Goal: Task Accomplishment & Management: Complete application form

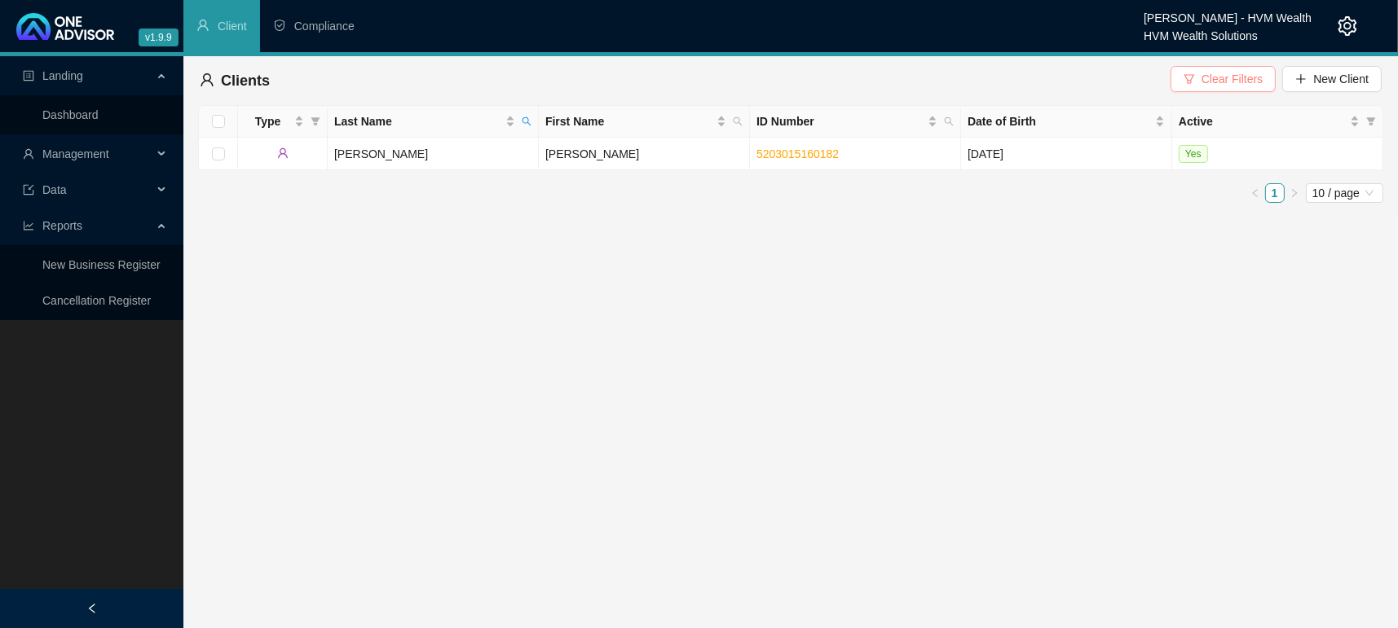
click at [1193, 73] on icon "filter" at bounding box center [1188, 78] width 11 height 11
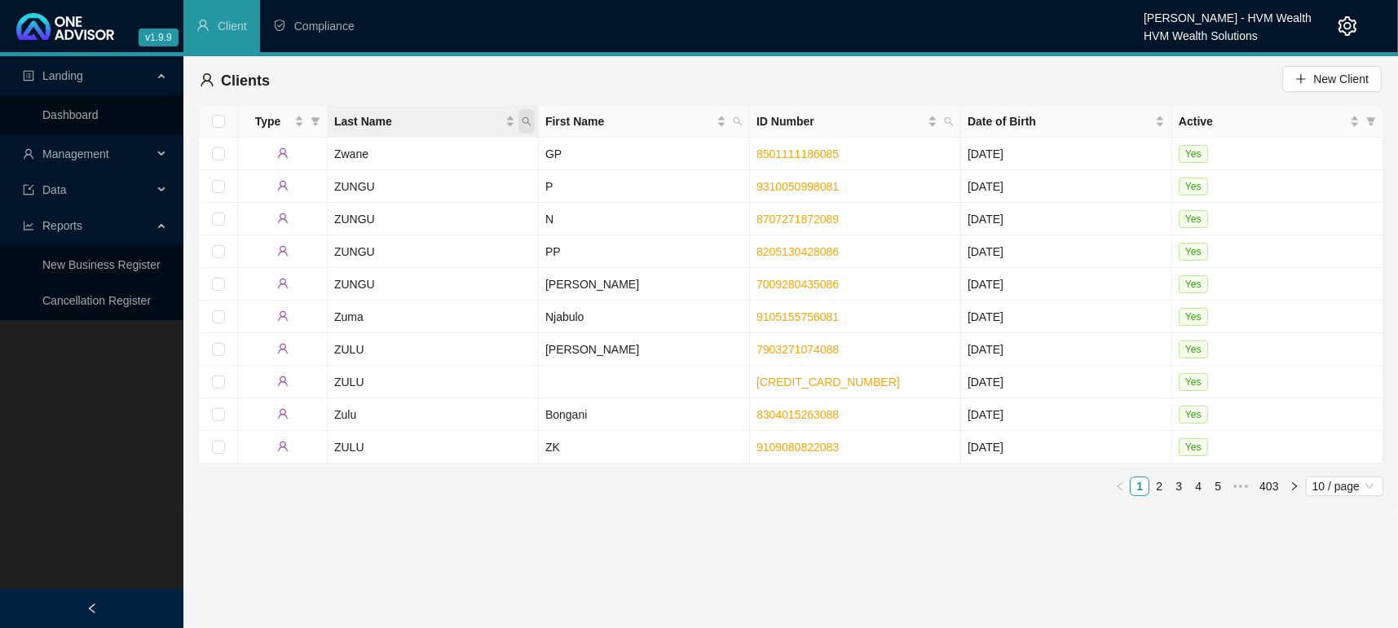
click at [533, 125] on span "Last Name" at bounding box center [526, 121] width 16 height 24
click at [425, 153] on input "text" at bounding box center [451, 156] width 153 height 26
click at [420, 156] on input "text" at bounding box center [451, 156] width 153 height 26
type input "Nagessur"
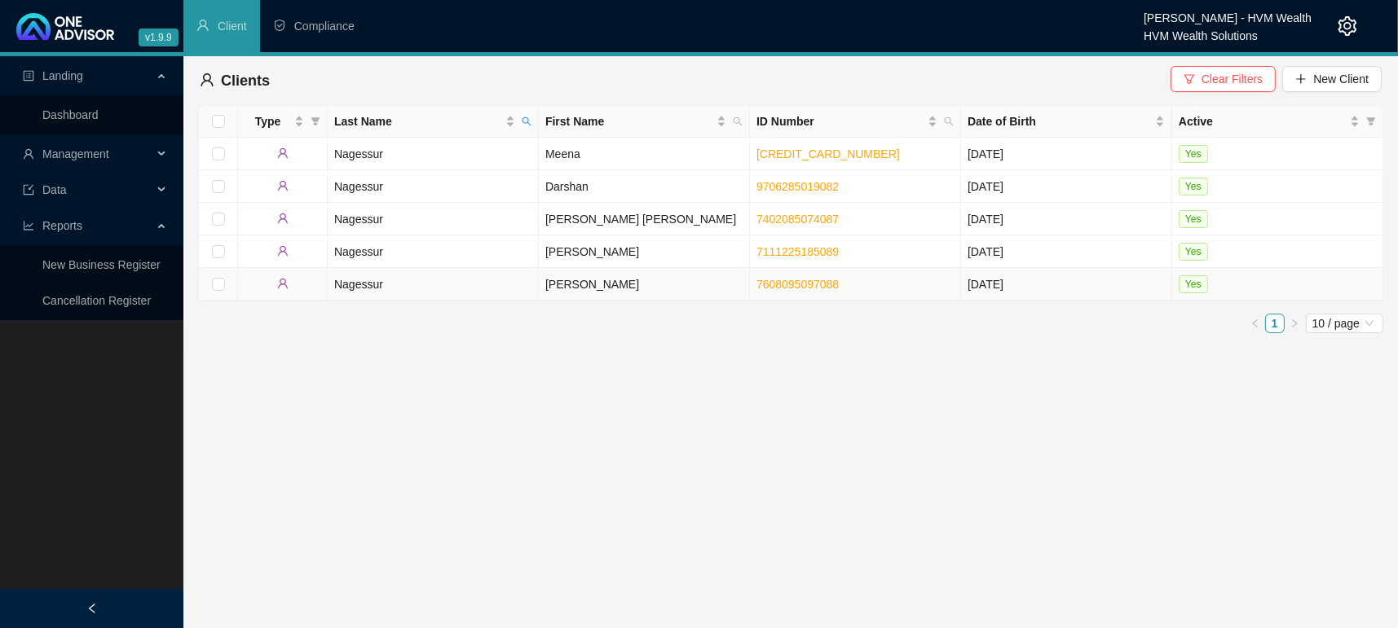
click at [412, 288] on td "Nagessur" at bounding box center [433, 284] width 211 height 33
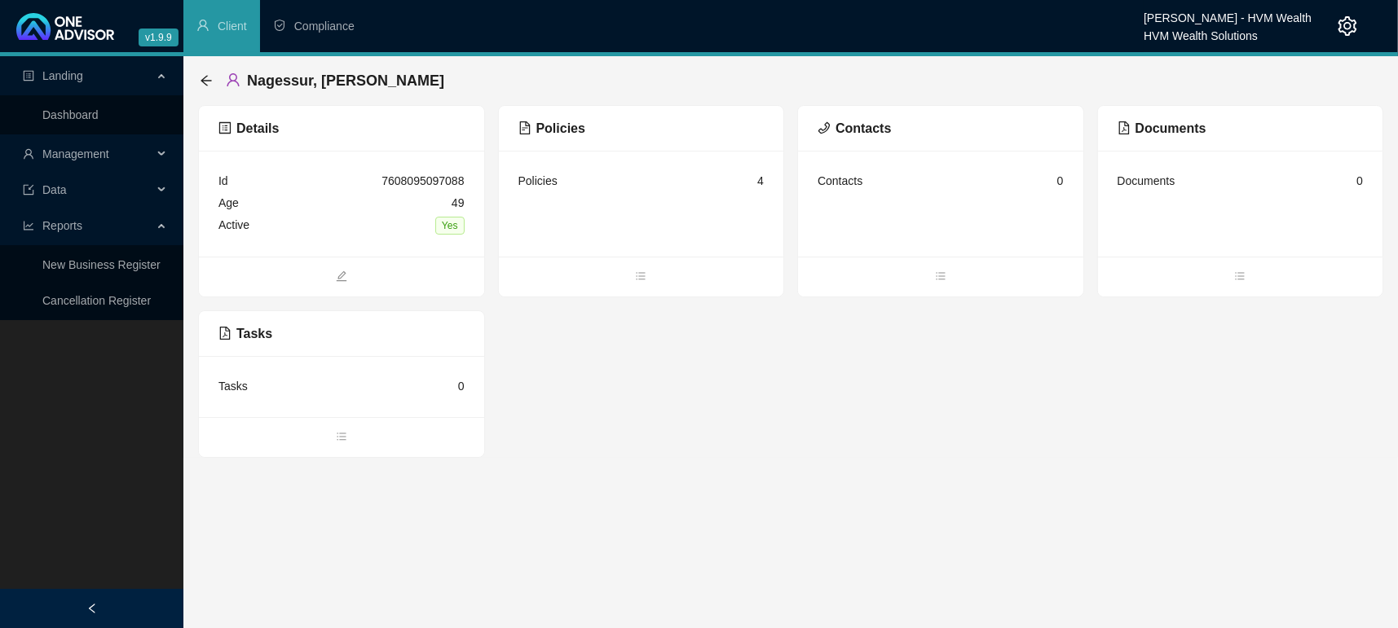
click at [619, 306] on div "Details Id 7608095097088 Age [DEMOGRAPHIC_DATA] Active Yes Policies Policies 4 …" at bounding box center [790, 281] width 1185 height 353
click at [649, 295] on ul at bounding box center [641, 277] width 285 height 40
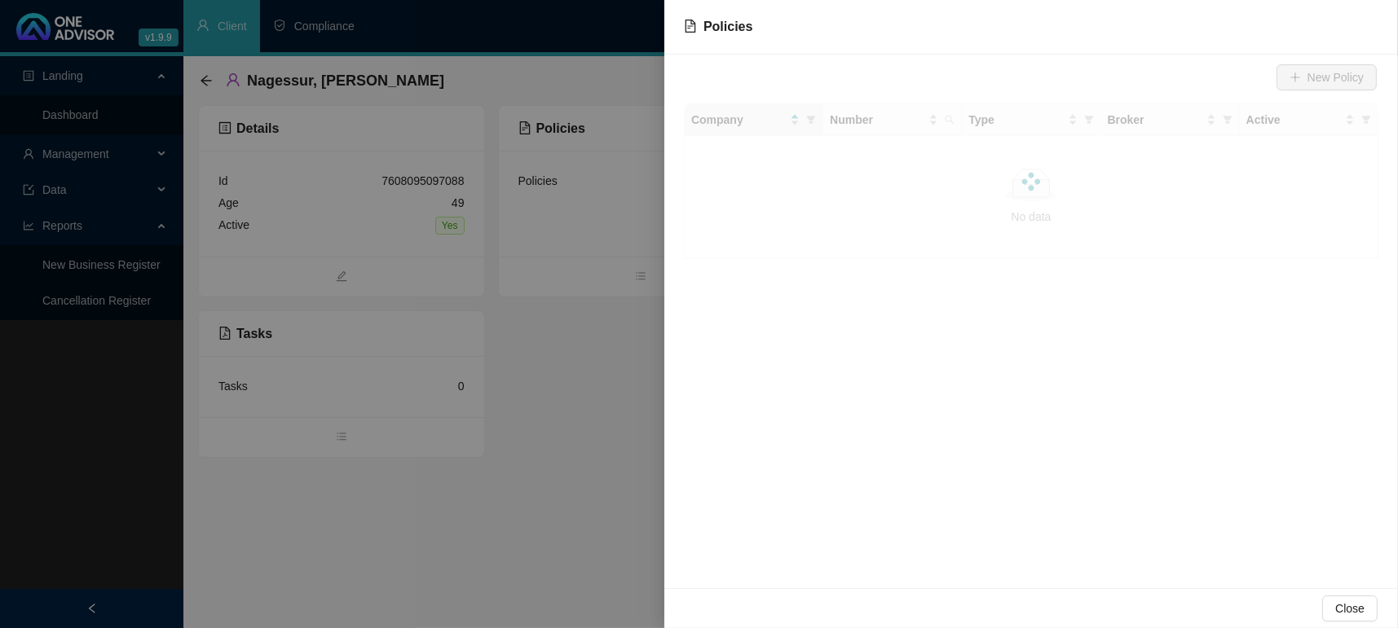
click at [632, 282] on div at bounding box center [699, 314] width 1398 height 628
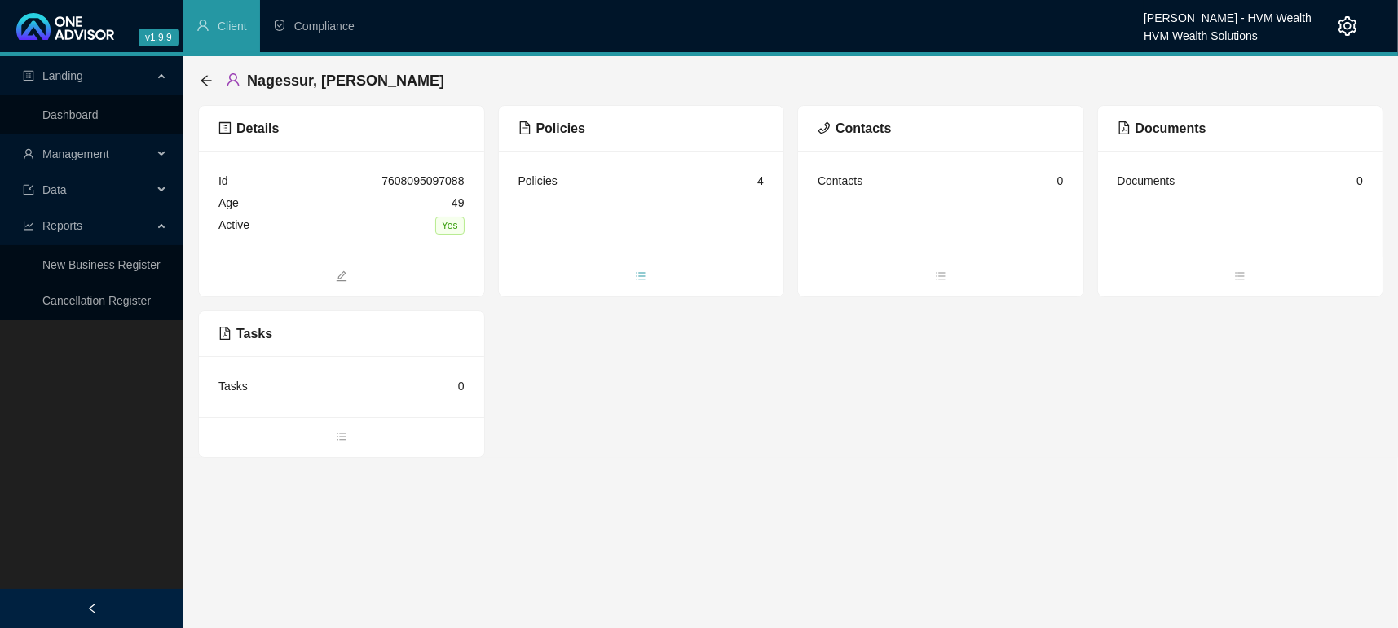
click at [640, 273] on icon "bars" at bounding box center [640, 276] width 11 height 11
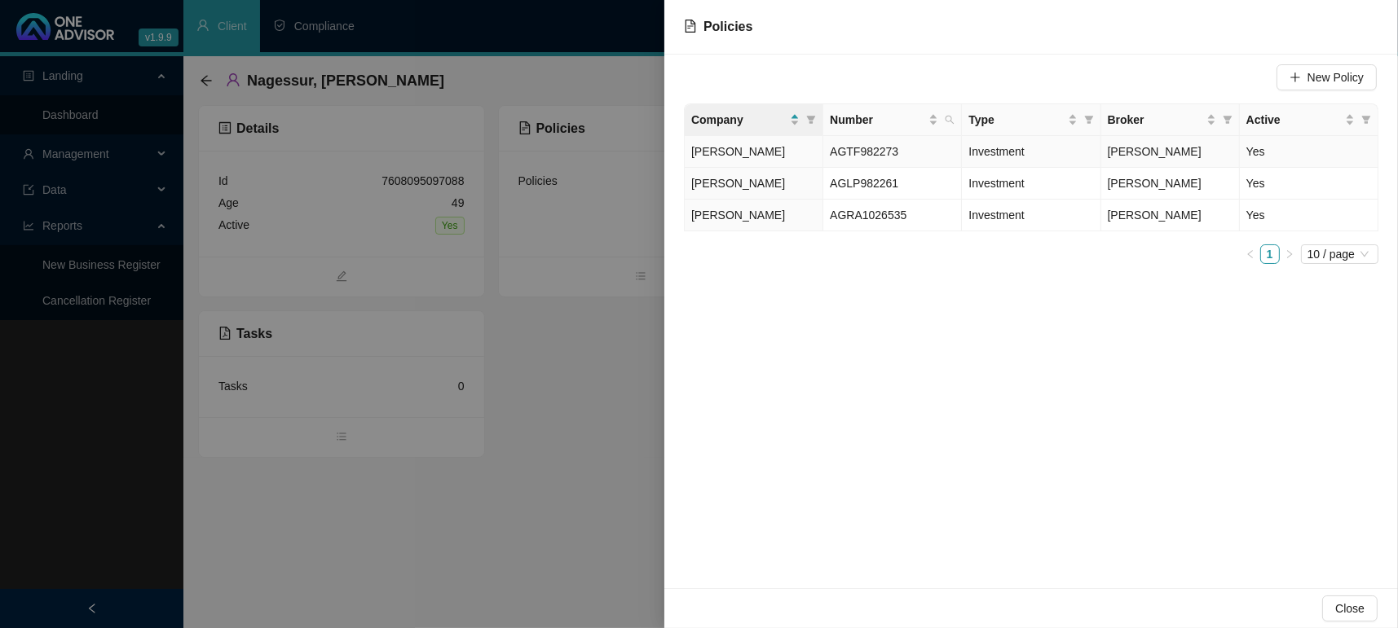
click at [876, 145] on span "AGTF982273" at bounding box center [864, 151] width 68 height 13
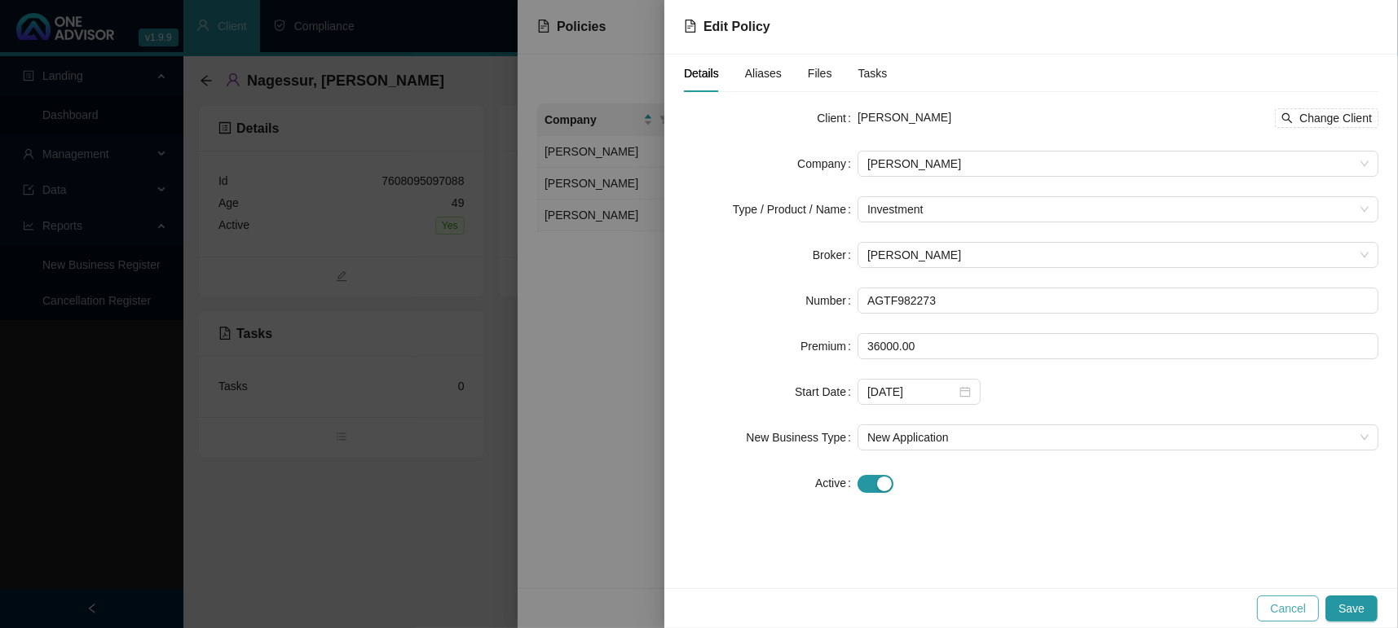
click at [1283, 617] on span "Cancel" at bounding box center [1288, 609] width 36 height 18
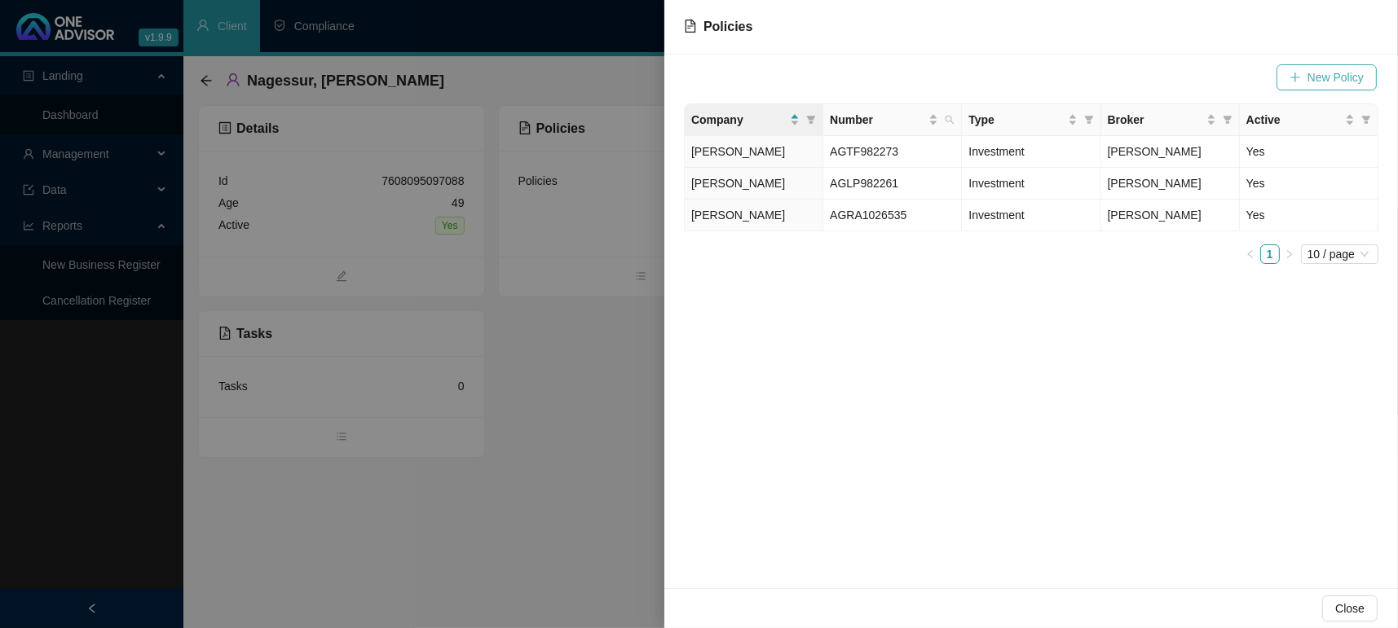
click at [1341, 89] on button "New Policy" at bounding box center [1326, 77] width 100 height 26
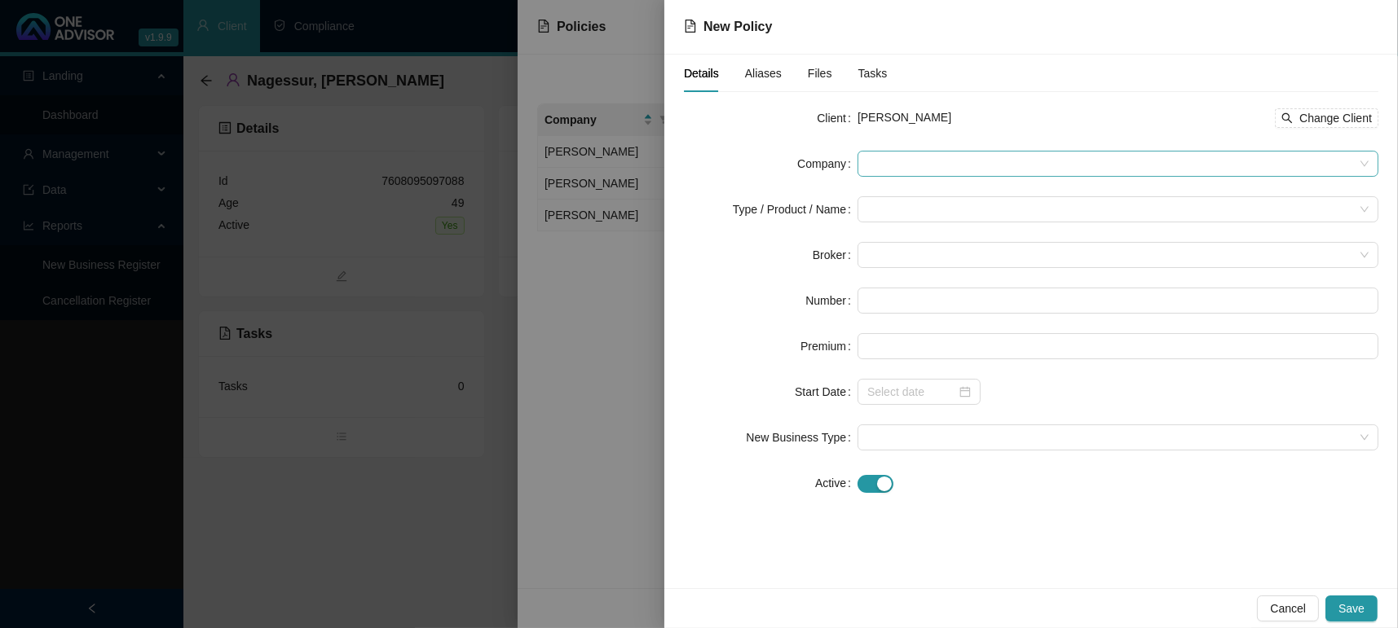
click at [955, 166] on span at bounding box center [1117, 164] width 501 height 24
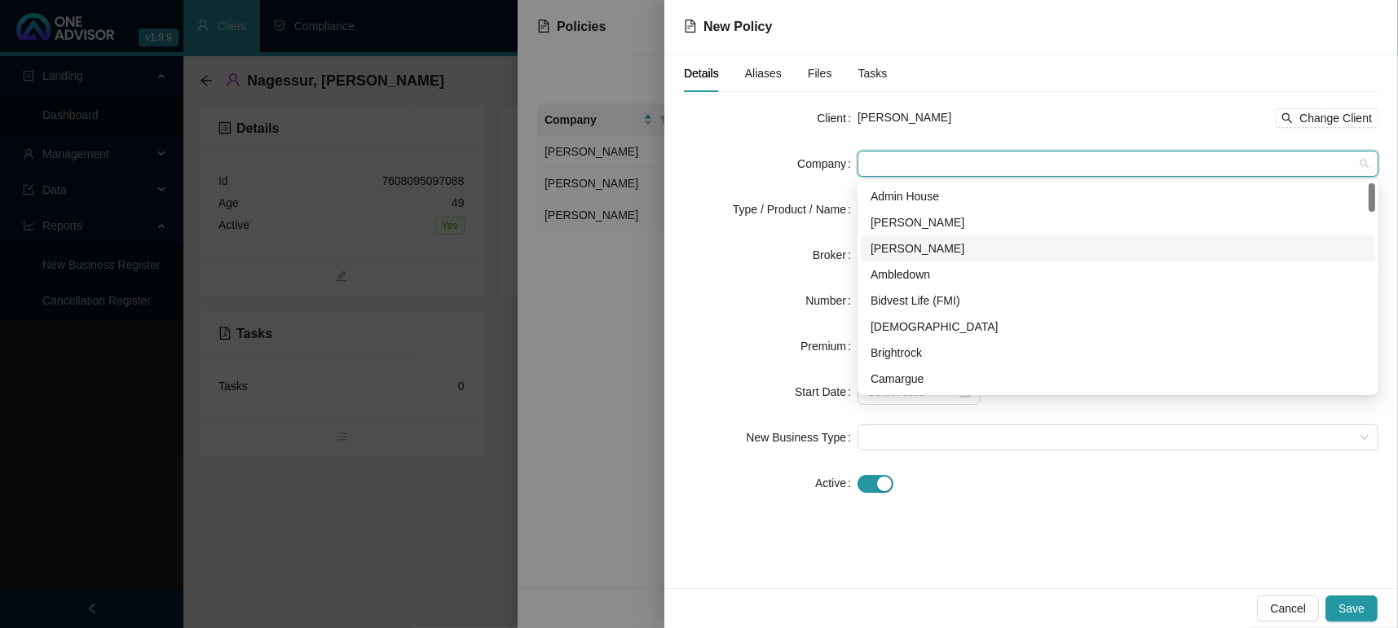
click at [906, 240] on div "[PERSON_NAME]" at bounding box center [1117, 249] width 495 height 18
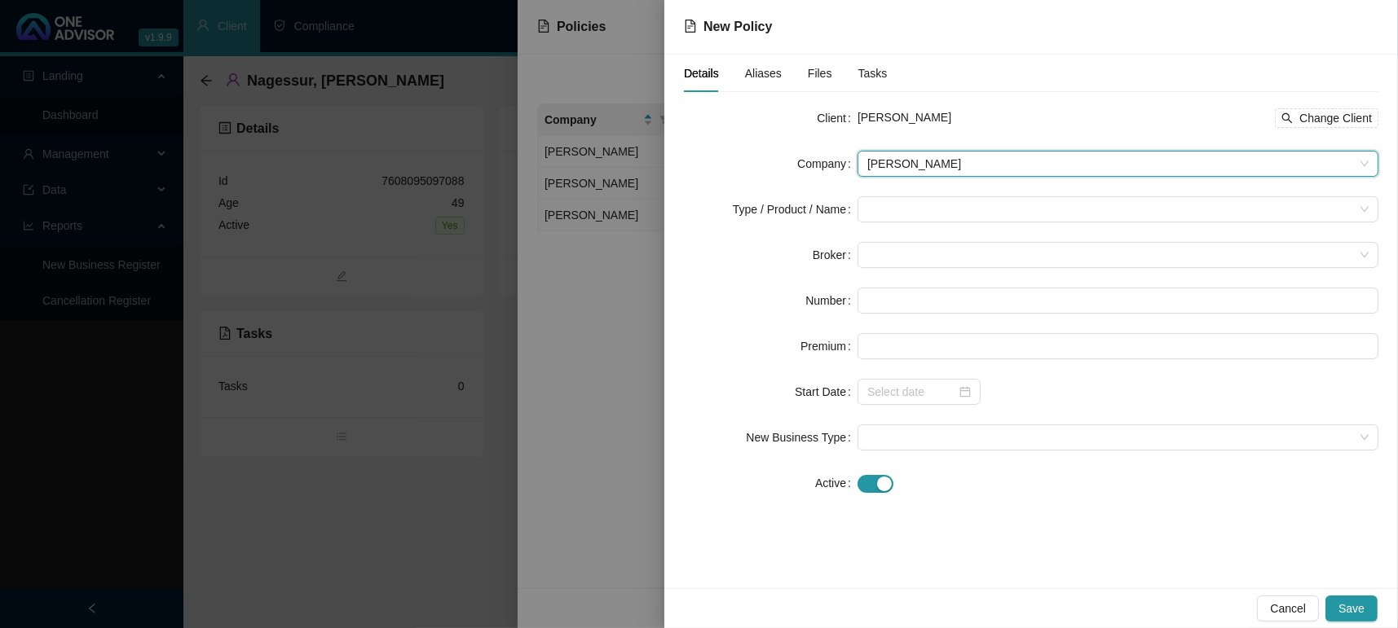
click at [881, 189] on form "Client [PERSON_NAME] Change Client Company [PERSON_NAME] [PERSON_NAME] Type / P…" at bounding box center [1031, 300] width 694 height 391
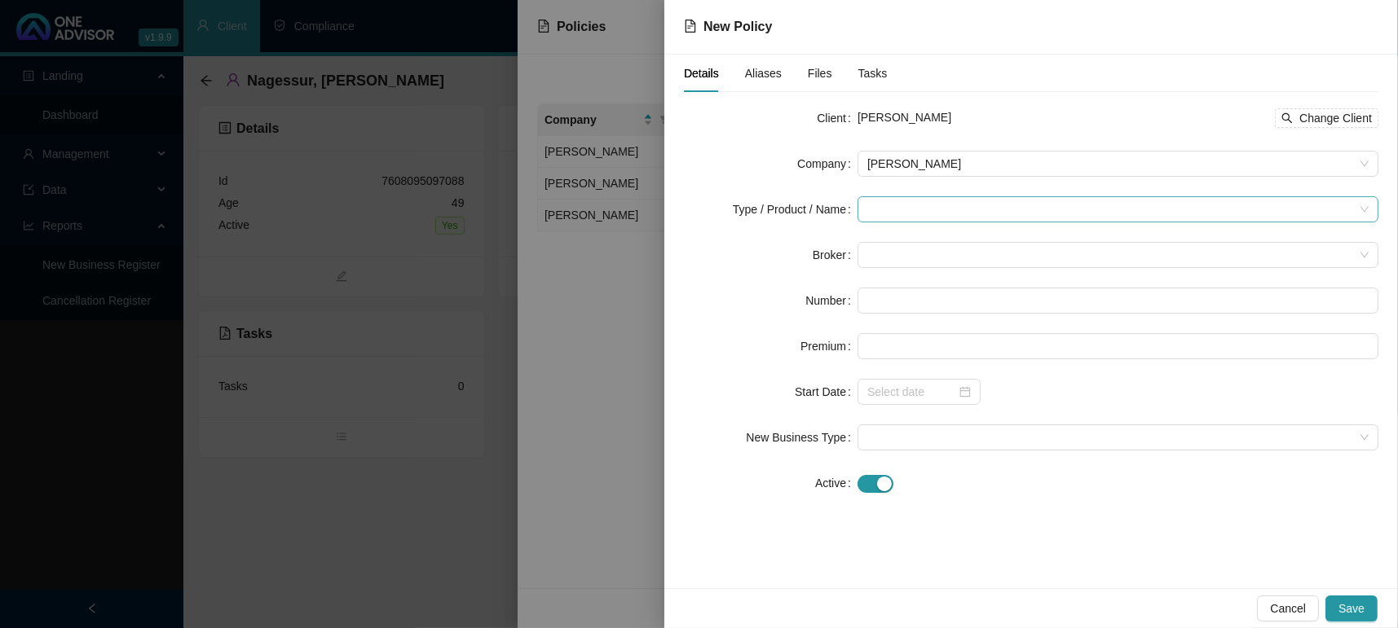
click at [882, 212] on input "search" at bounding box center [1110, 209] width 487 height 24
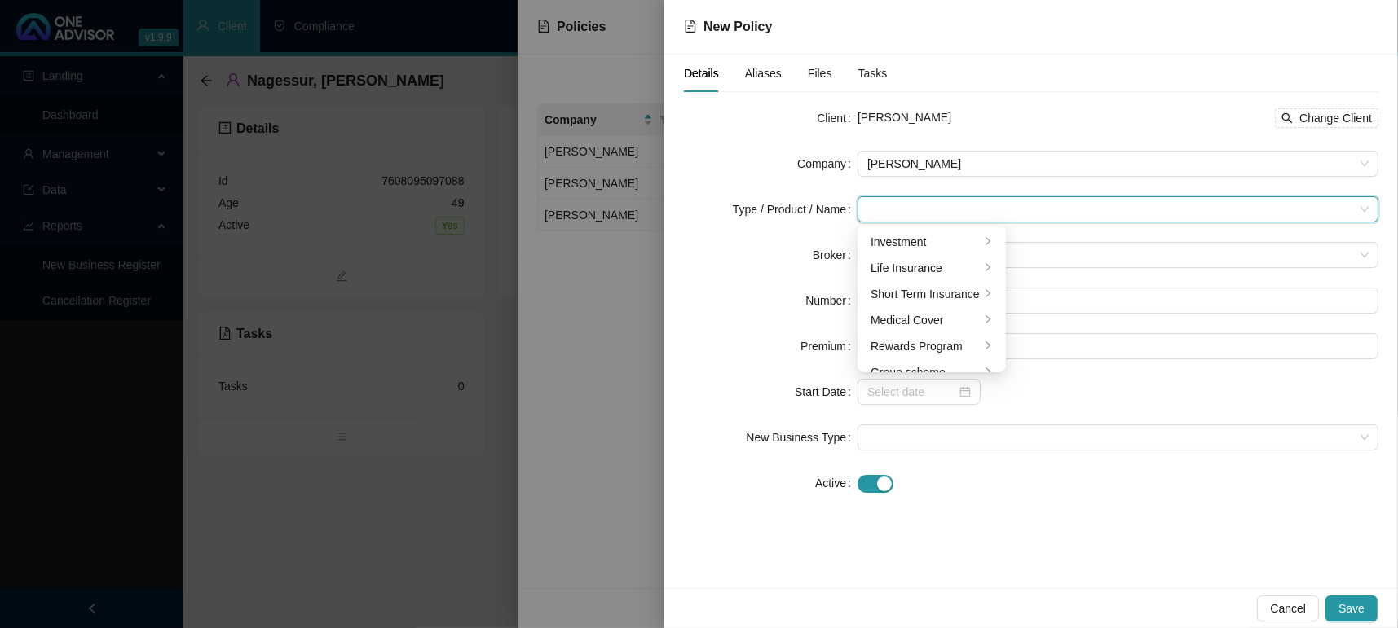
click at [897, 228] on ul "Investment Life Insurance Short Term Insurance Medical Cover Rewards Program Gr…" at bounding box center [931, 299] width 148 height 147
click at [896, 243] on div "Investment" at bounding box center [924, 242] width 109 height 18
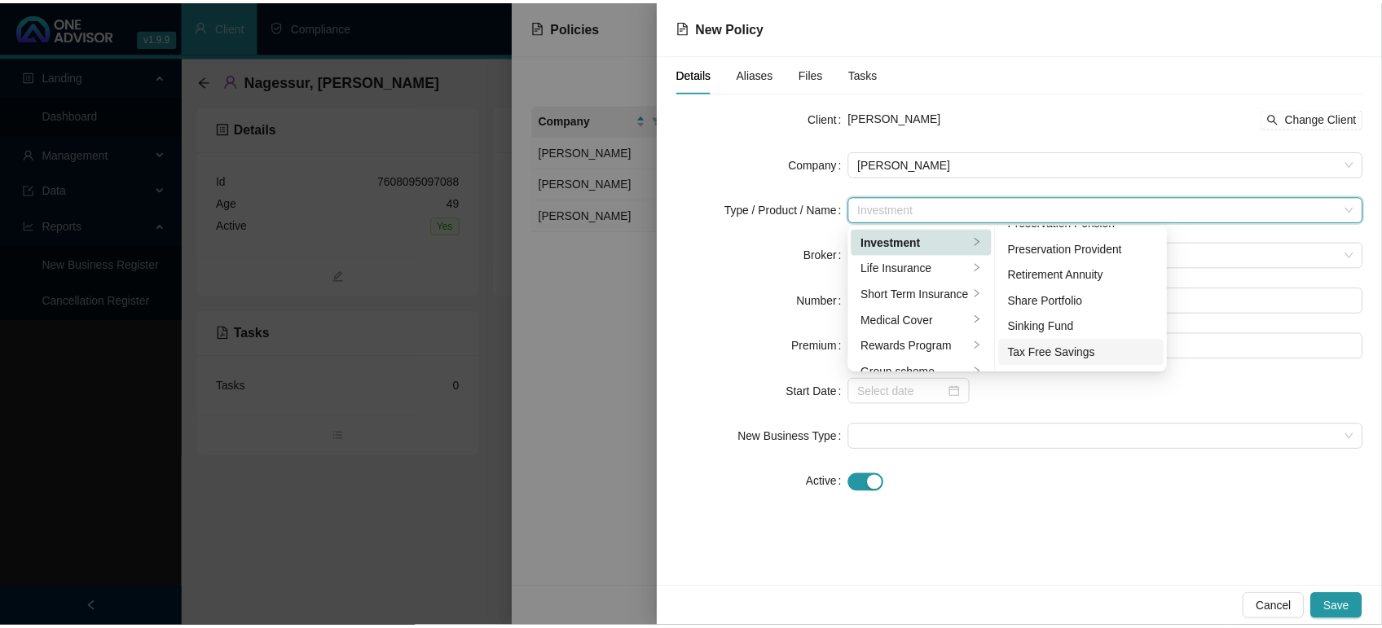
scroll to position [250, 0]
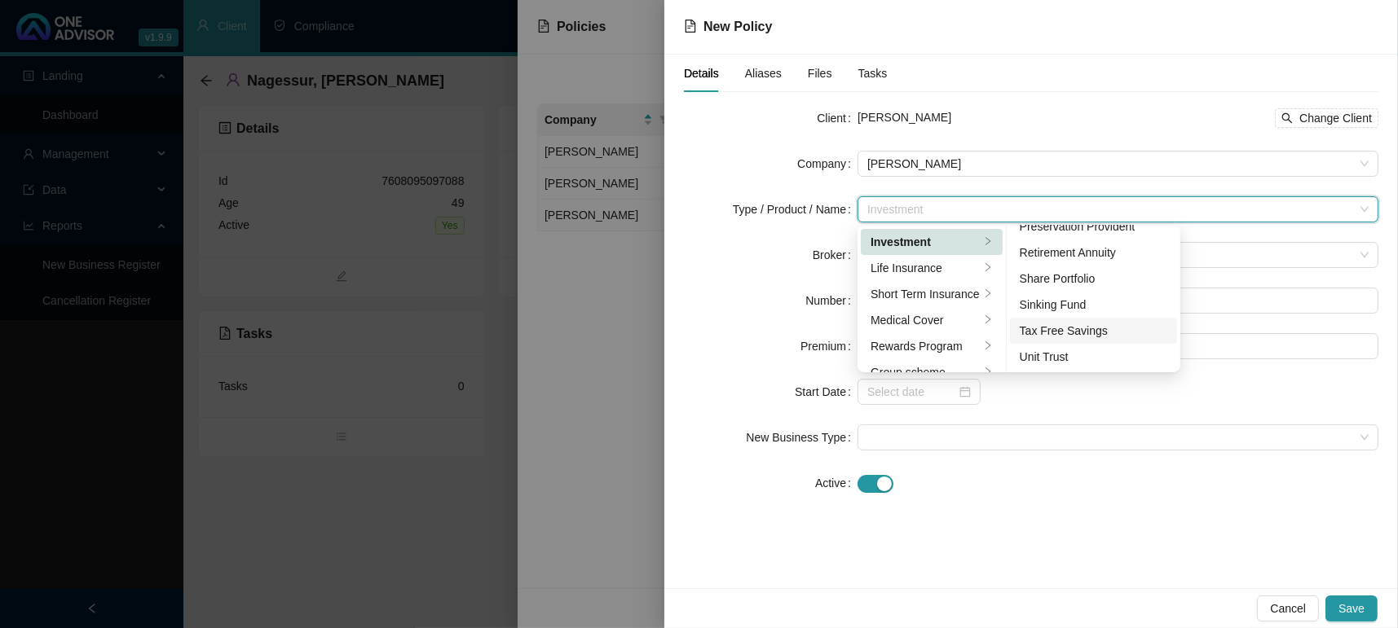
click at [1092, 330] on div "Tax Free Savings" at bounding box center [1093, 331] width 148 height 18
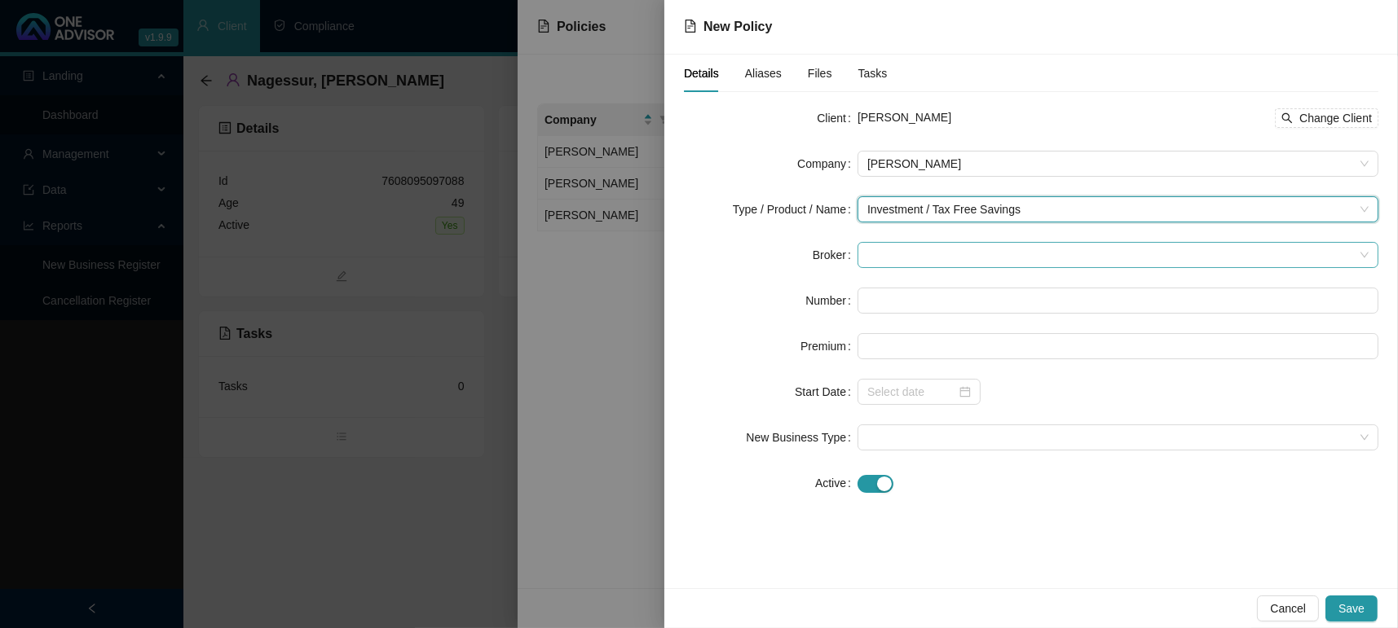
click at [896, 262] on span at bounding box center [1117, 255] width 501 height 24
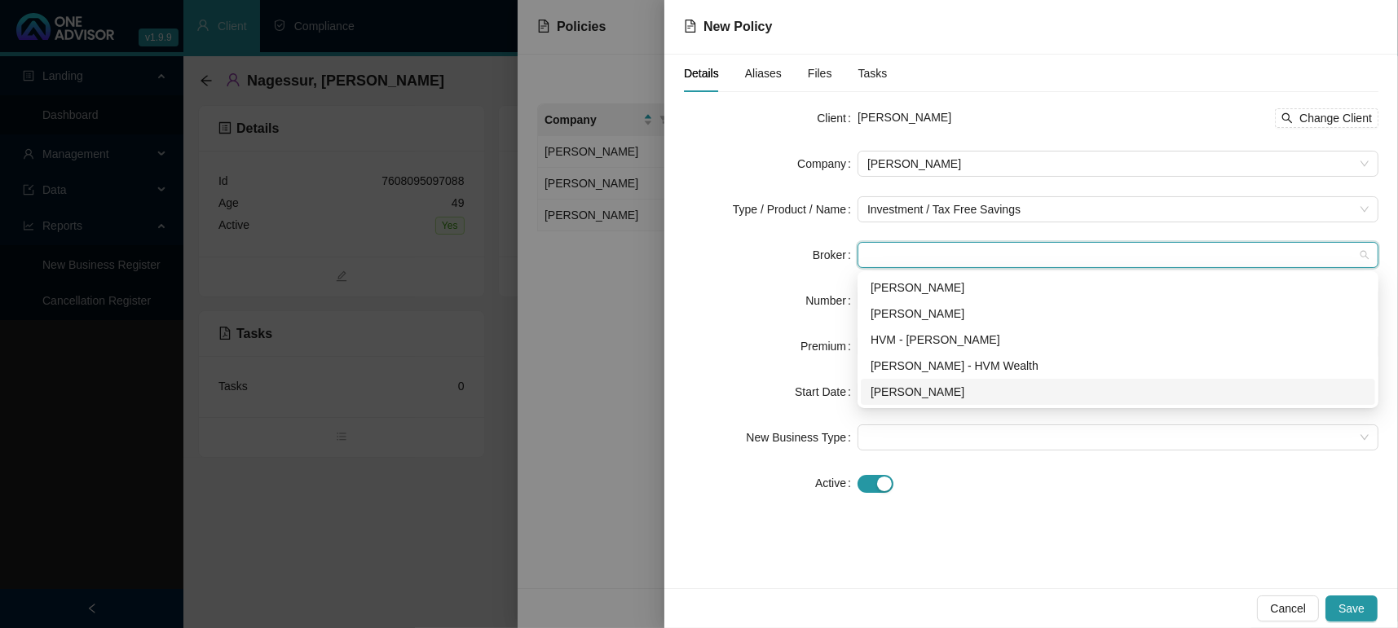
click at [930, 391] on div "[PERSON_NAME]" at bounding box center [1117, 392] width 495 height 18
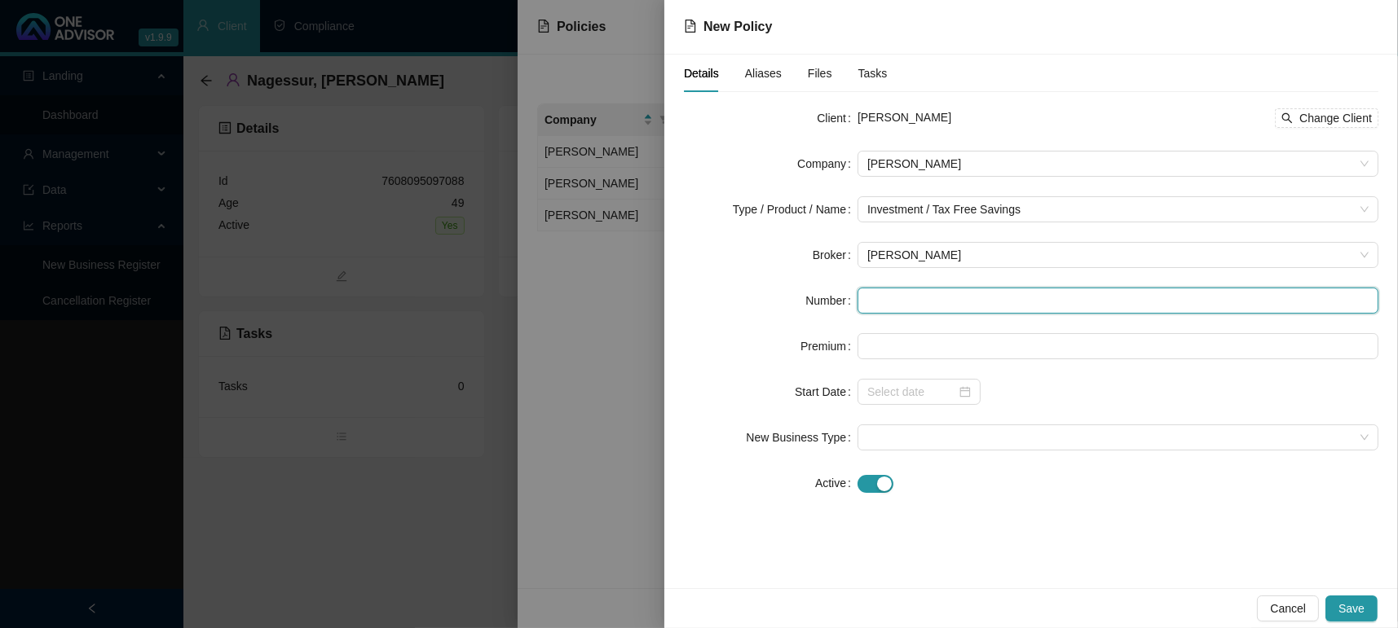
click at [903, 301] on input "text" at bounding box center [1117, 301] width 521 height 26
click at [910, 298] on input "AGTF" at bounding box center [1117, 301] width 521 height 26
type input "AGTF982273"
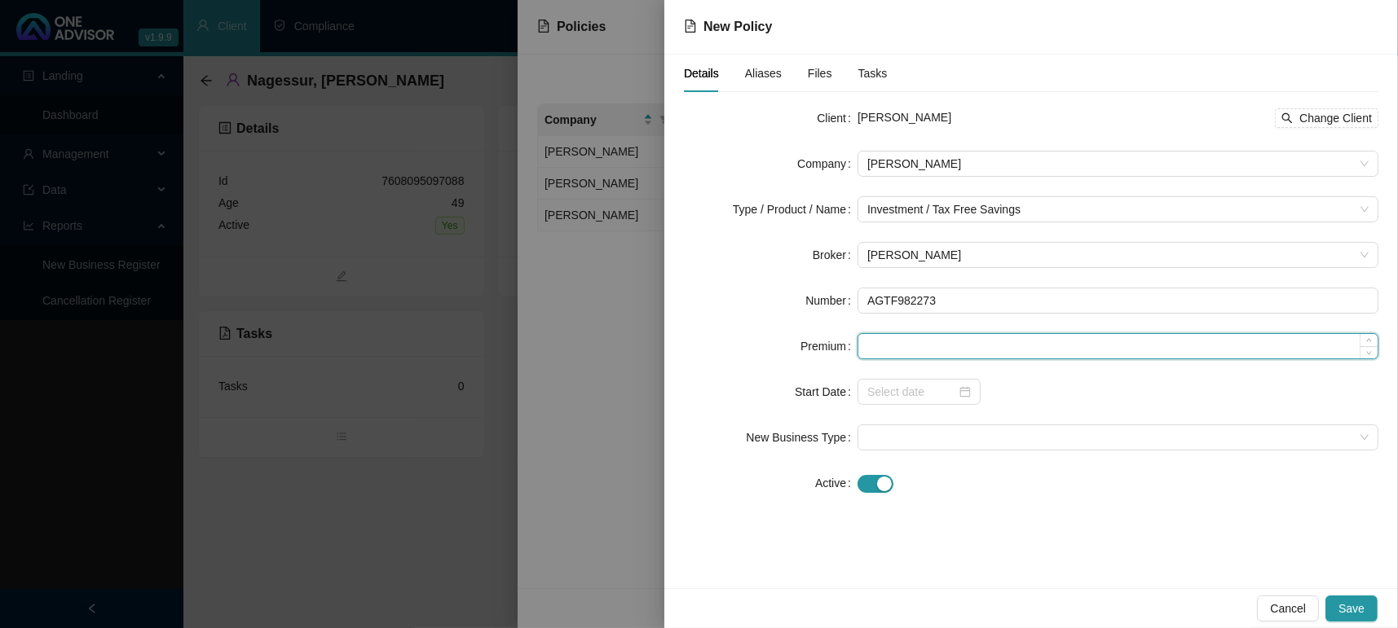
click at [897, 354] on input at bounding box center [1117, 346] width 519 height 24
click at [958, 398] on div at bounding box center [918, 392] width 103 height 18
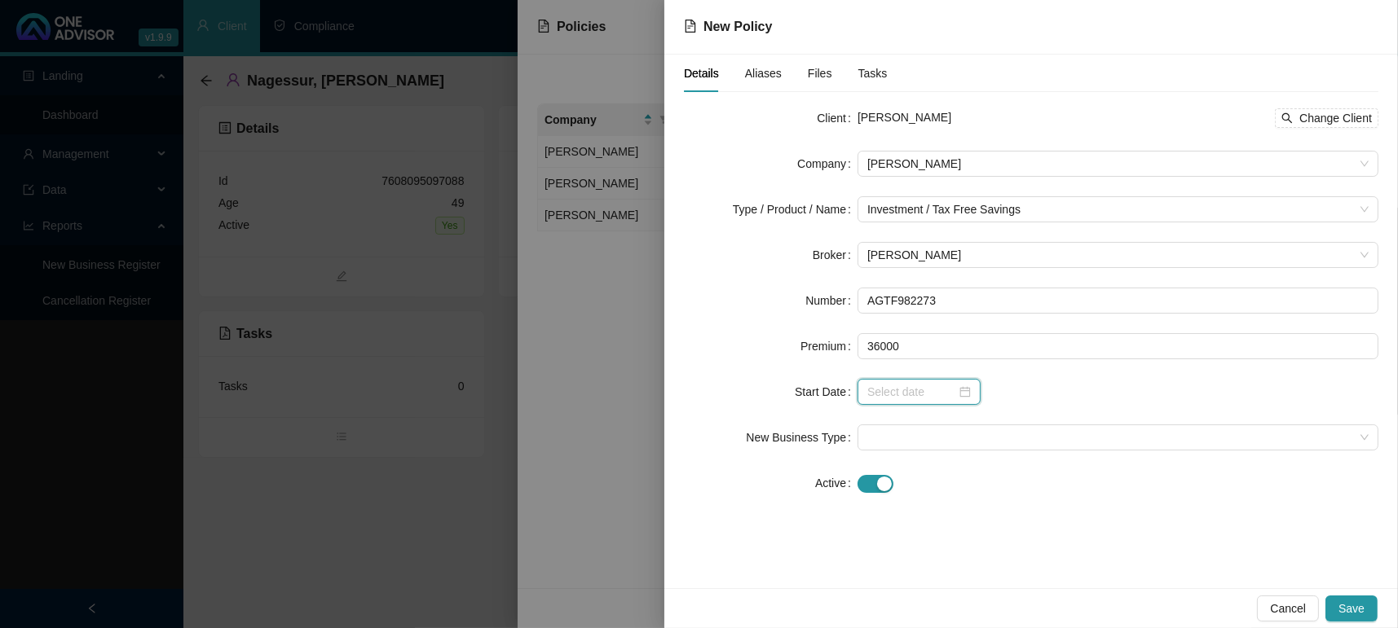
type input "36000.00"
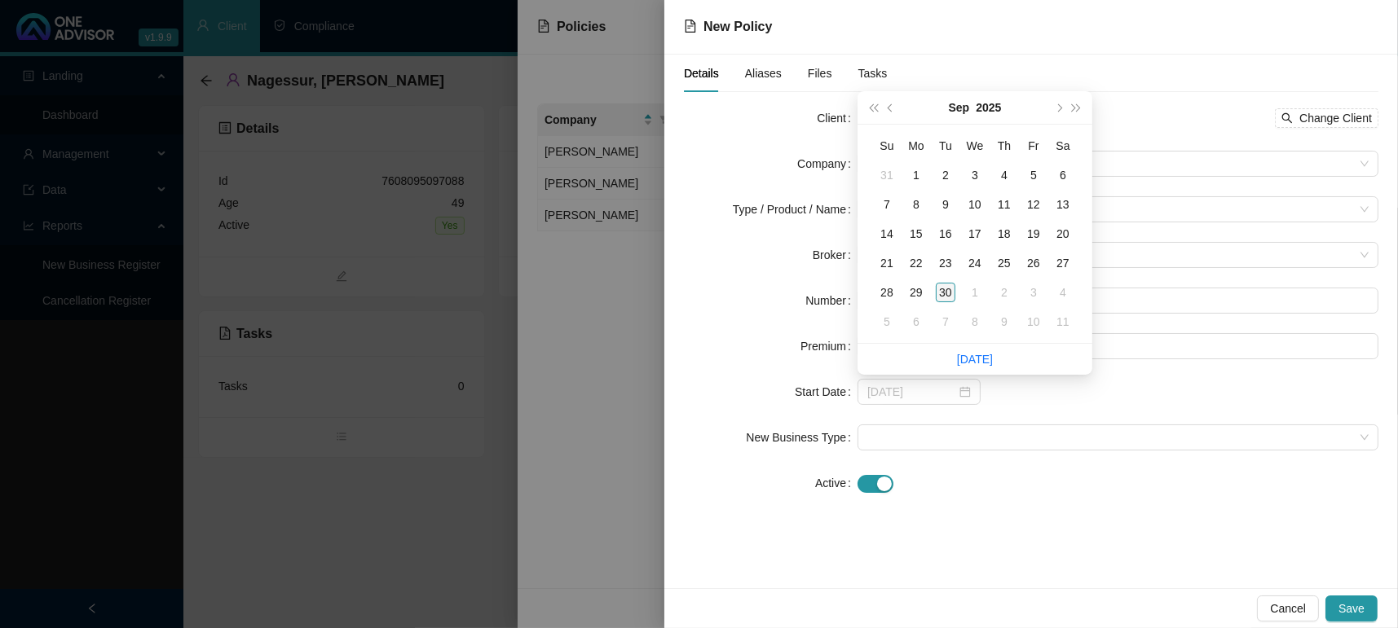
click at [942, 293] on div "30" at bounding box center [946, 293] width 20 height 20
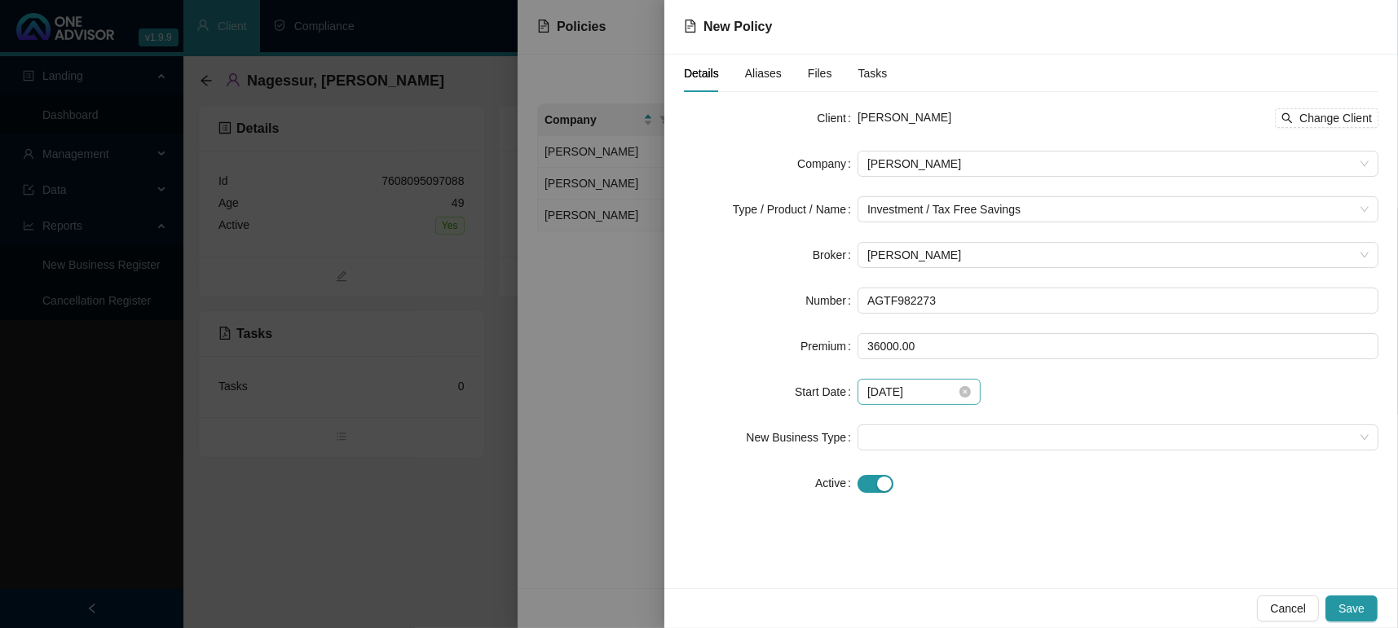
click at [967, 384] on div "[DATE]" at bounding box center [918, 392] width 103 height 18
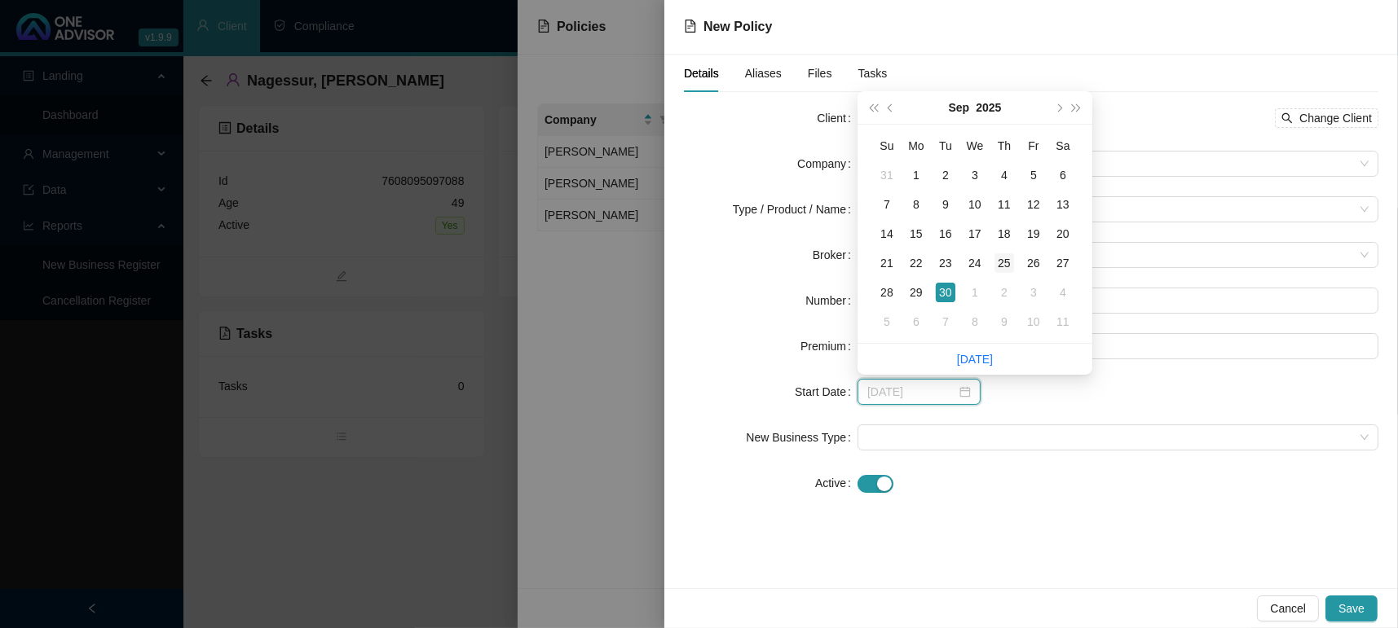
type input "[DATE]"
click at [1000, 270] on div "25" at bounding box center [1004, 263] width 20 height 20
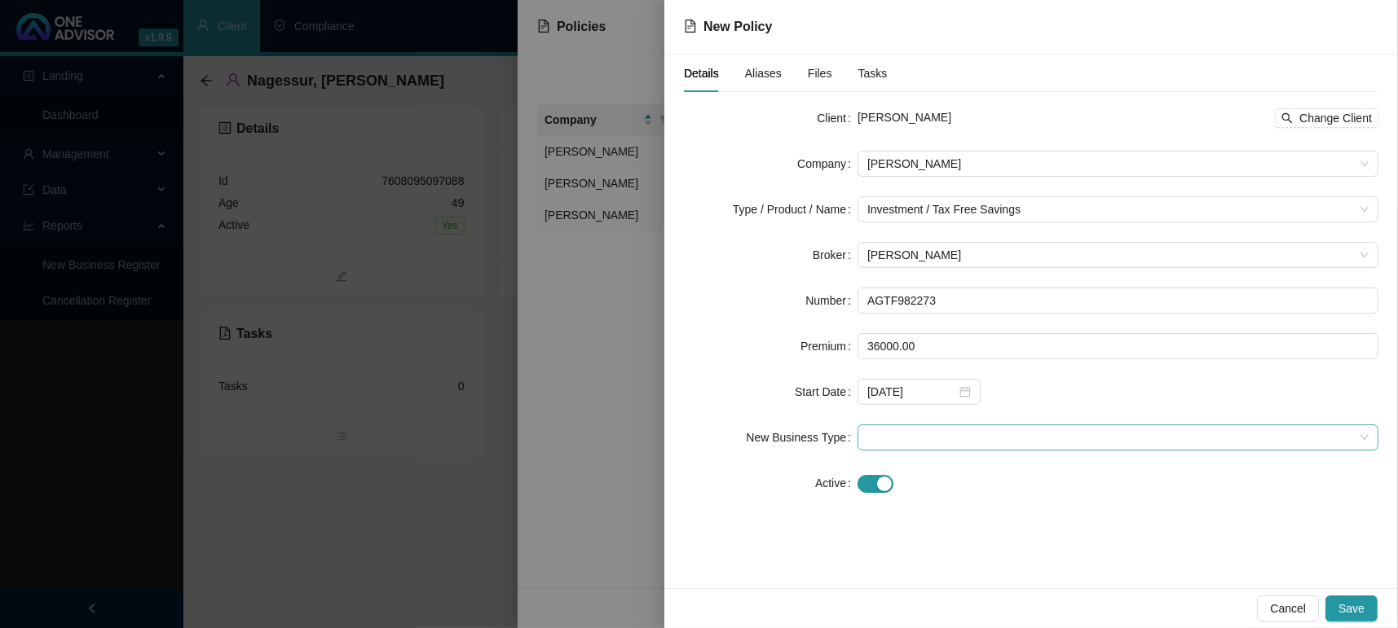
click at [956, 425] on span at bounding box center [1117, 437] width 501 height 24
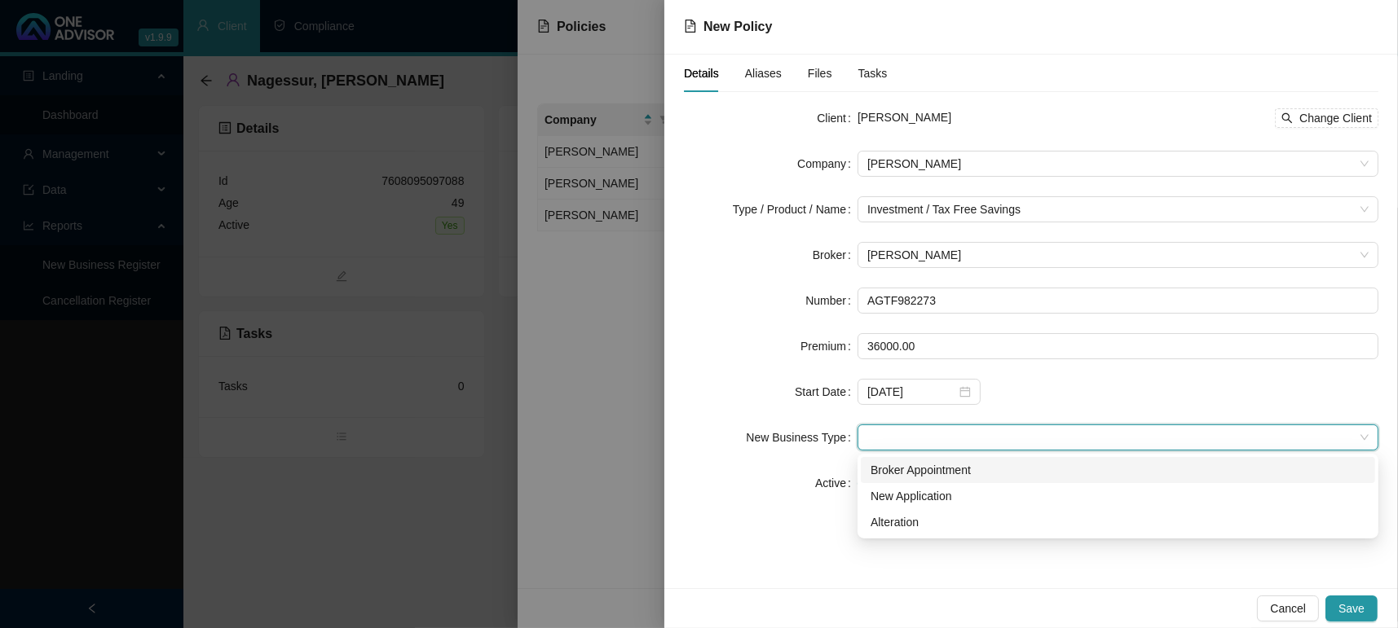
click at [983, 476] on div "Broker Appointment" at bounding box center [1117, 470] width 495 height 18
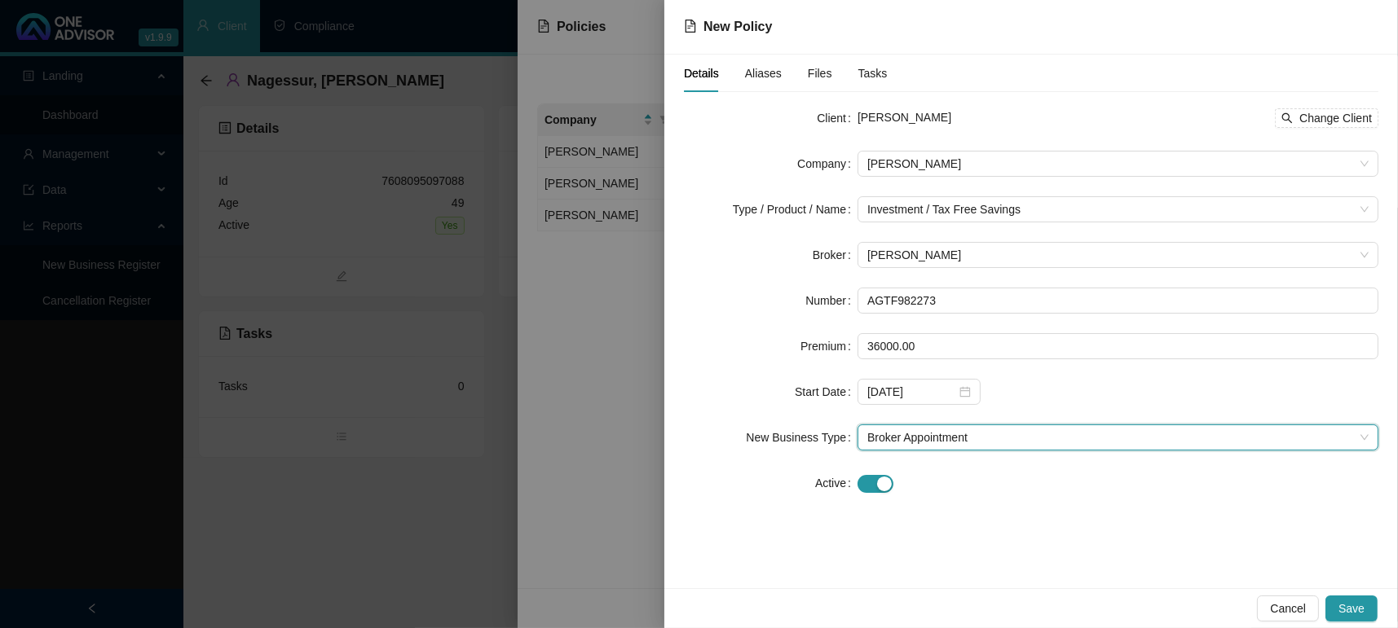
click at [942, 456] on form "Client [PERSON_NAME] Change Client Company [PERSON_NAME] Type / Product / Name …" at bounding box center [1031, 300] width 694 height 391
click at [937, 434] on span "Broker Appointment" at bounding box center [1117, 437] width 501 height 24
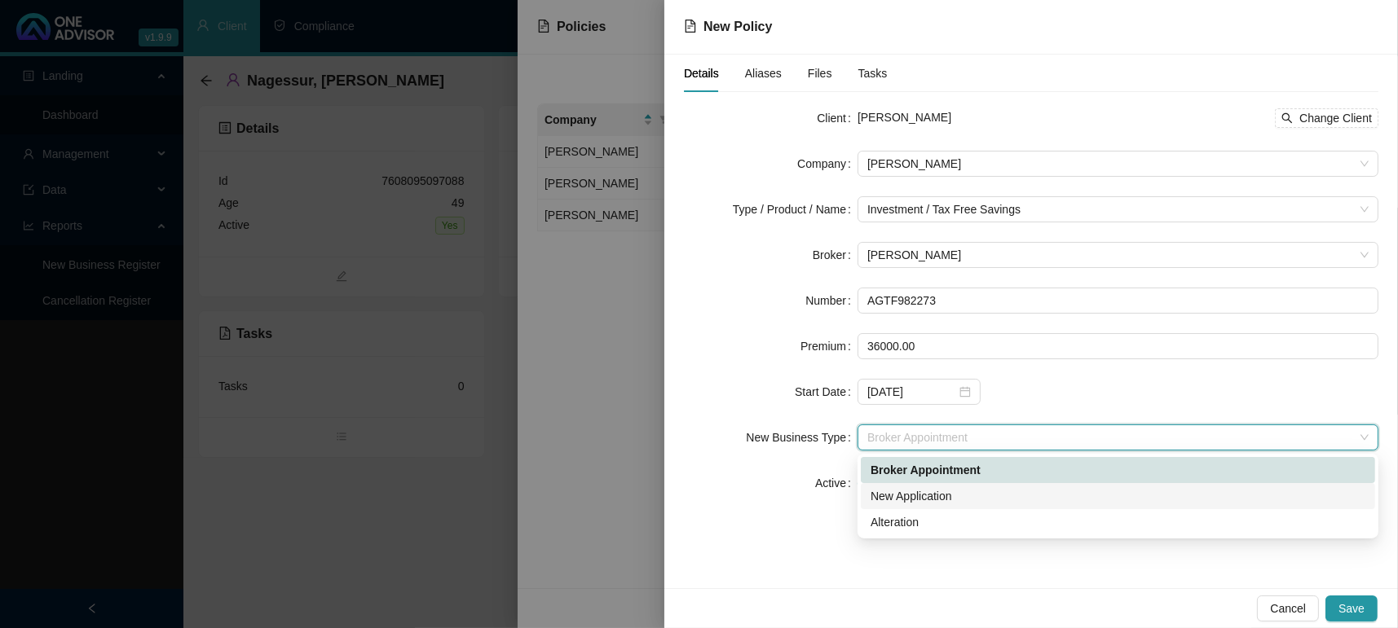
click at [927, 493] on div "New Application" at bounding box center [1117, 496] width 495 height 18
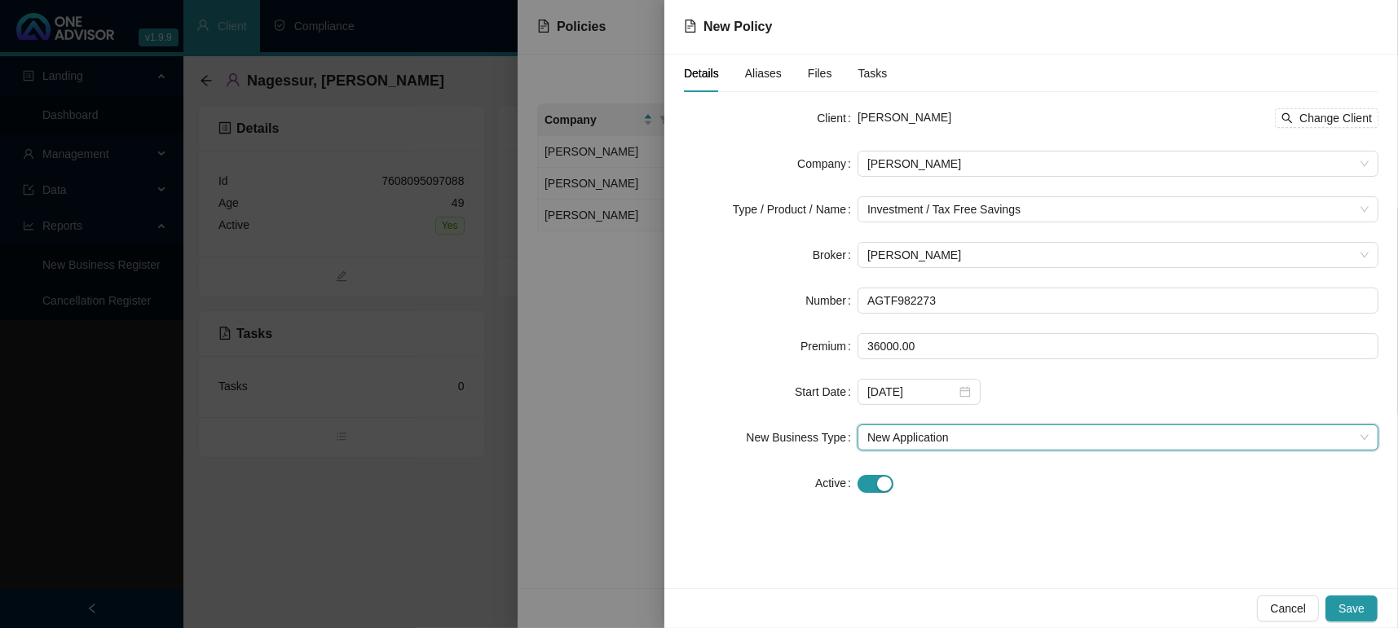
click at [1340, 567] on div "Details Aliases Files Tasks Client [PERSON_NAME] Change Client Company [PERSON_…" at bounding box center [1030, 322] width 733 height 534
click at [1350, 608] on span "Save" at bounding box center [1351, 609] width 26 height 18
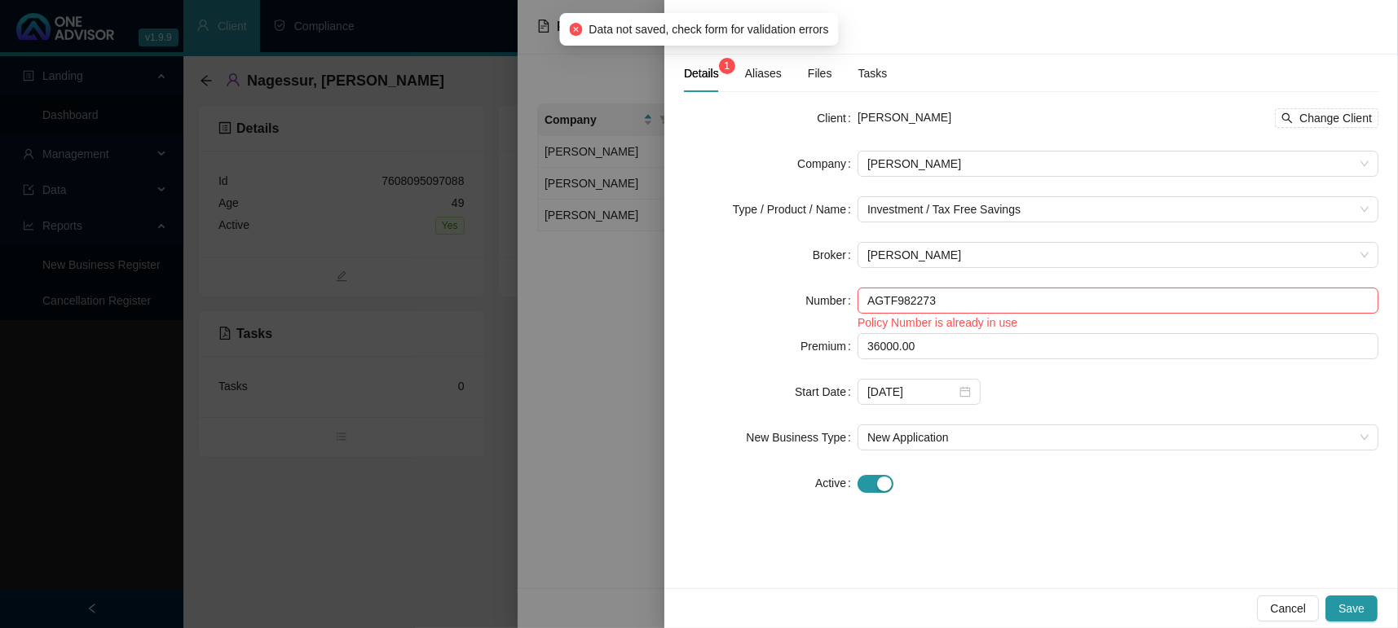
click at [1281, 623] on div "Cancel Save" at bounding box center [1030, 608] width 733 height 40
click at [1277, 605] on span "Cancel" at bounding box center [1288, 609] width 36 height 18
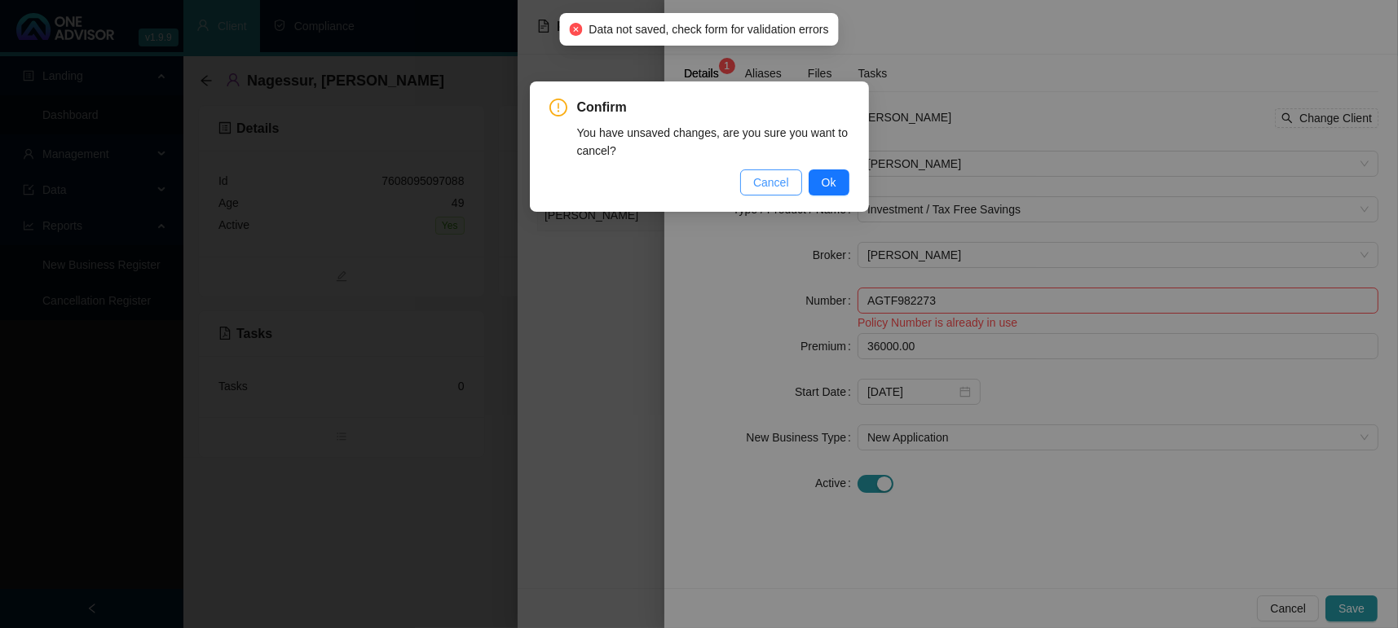
click at [756, 184] on span "Cancel" at bounding box center [771, 183] width 36 height 18
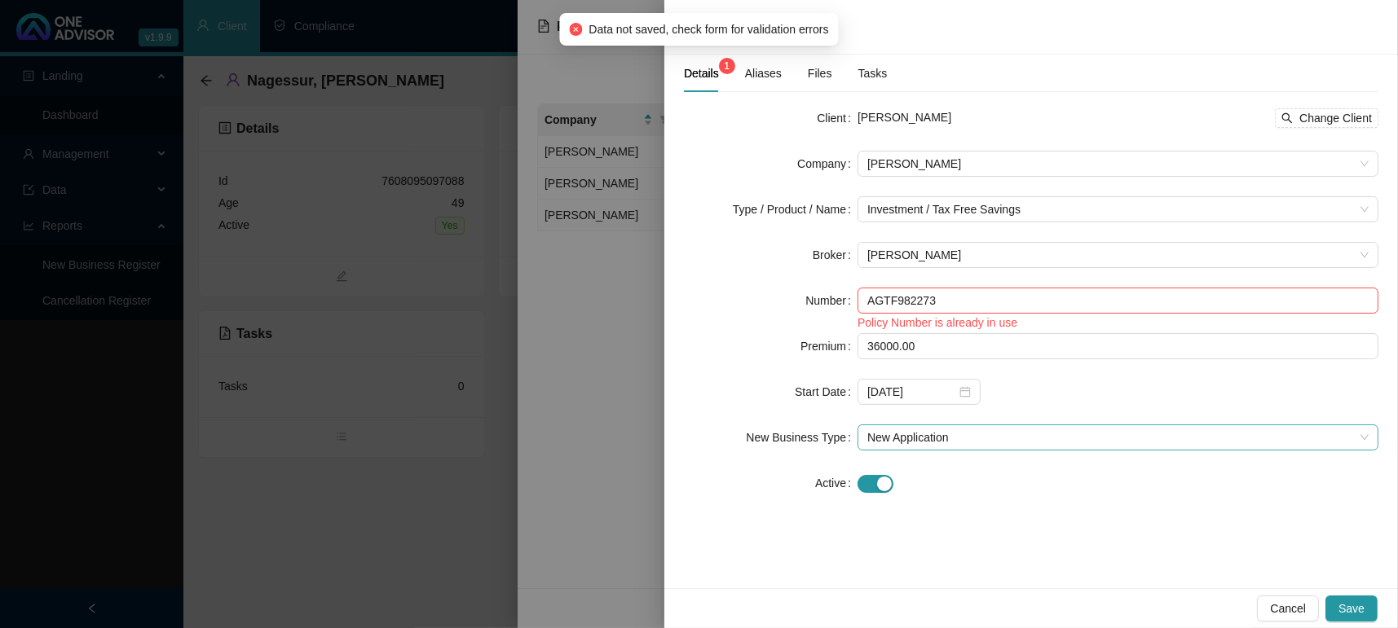
click at [997, 433] on span "New Application" at bounding box center [1117, 437] width 501 height 24
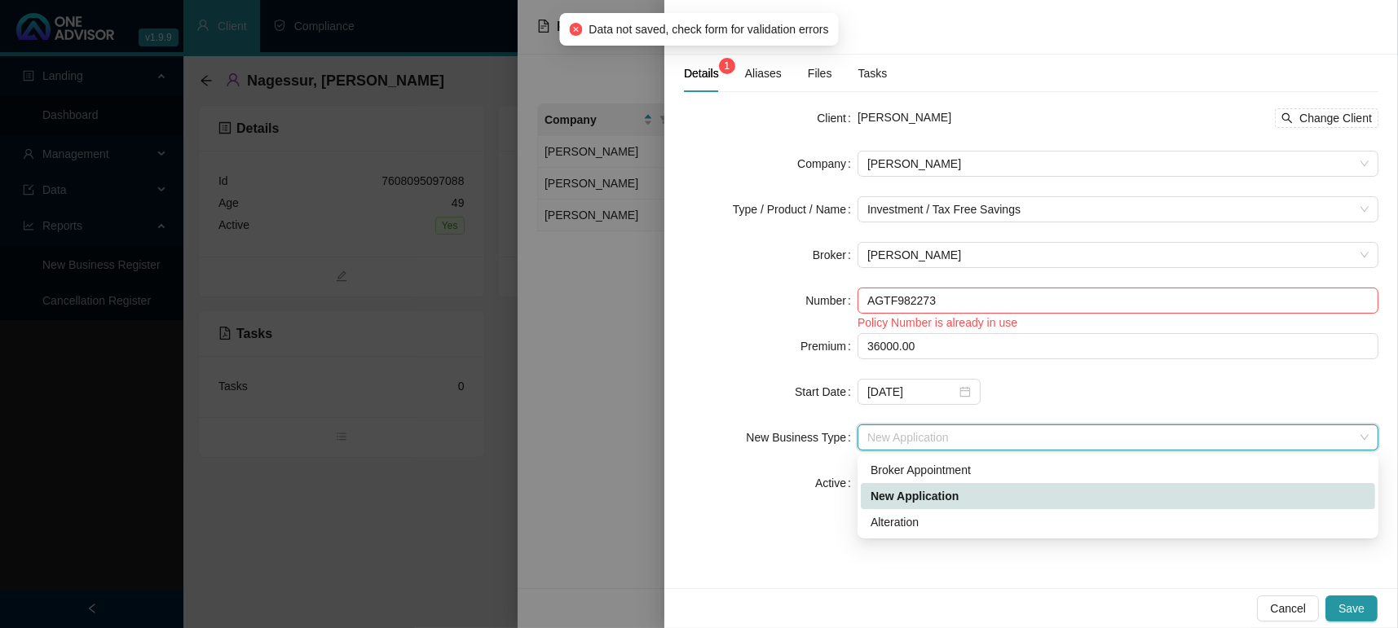
click at [966, 509] on div "Alteration" at bounding box center [1118, 522] width 514 height 26
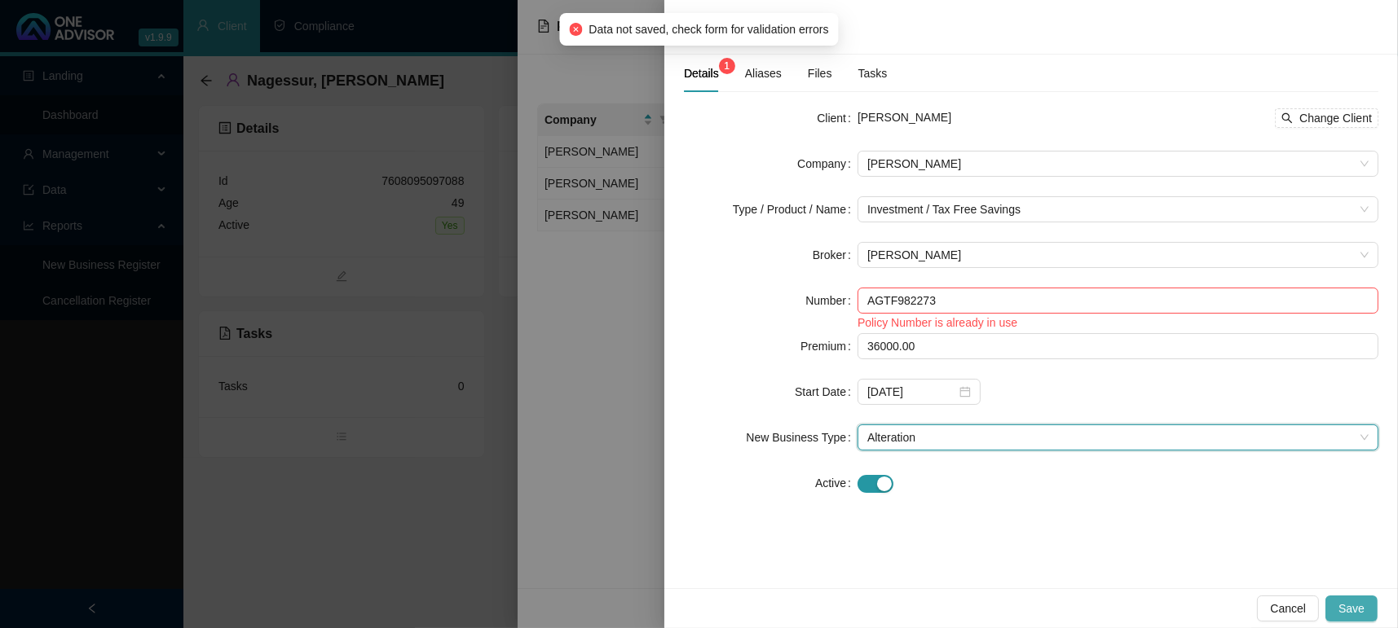
click at [1352, 604] on span "Save" at bounding box center [1351, 609] width 26 height 18
click at [1276, 607] on span "Cancel" at bounding box center [1288, 609] width 36 height 18
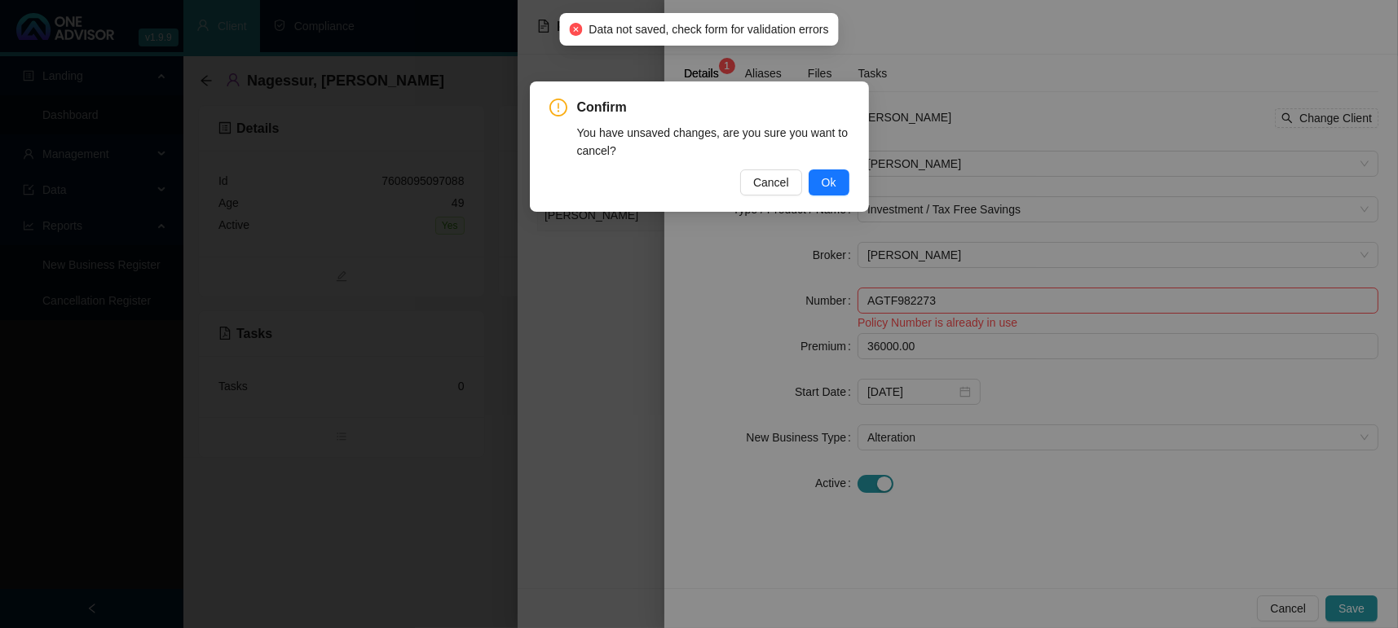
click at [801, 170] on div "Cancel Ok" at bounding box center [699, 183] width 300 height 26
click at [825, 174] on span "Ok" at bounding box center [828, 183] width 15 height 18
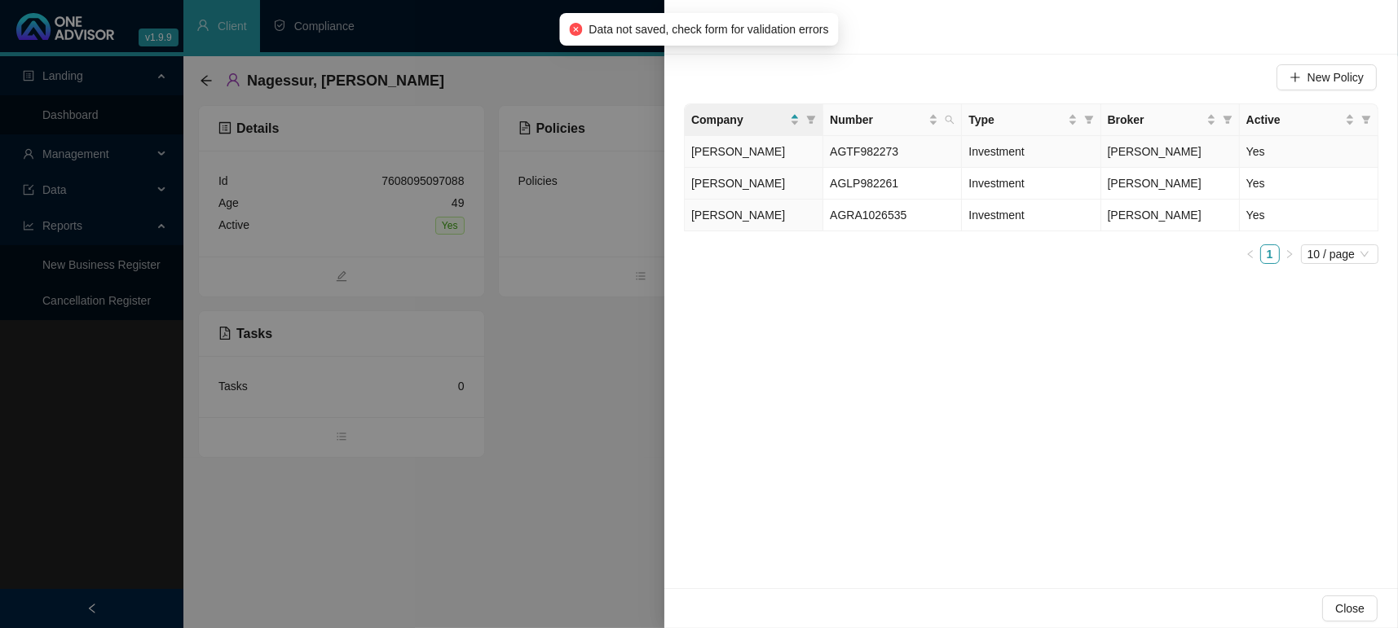
click at [845, 149] on span "AGTF982273" at bounding box center [864, 151] width 68 height 13
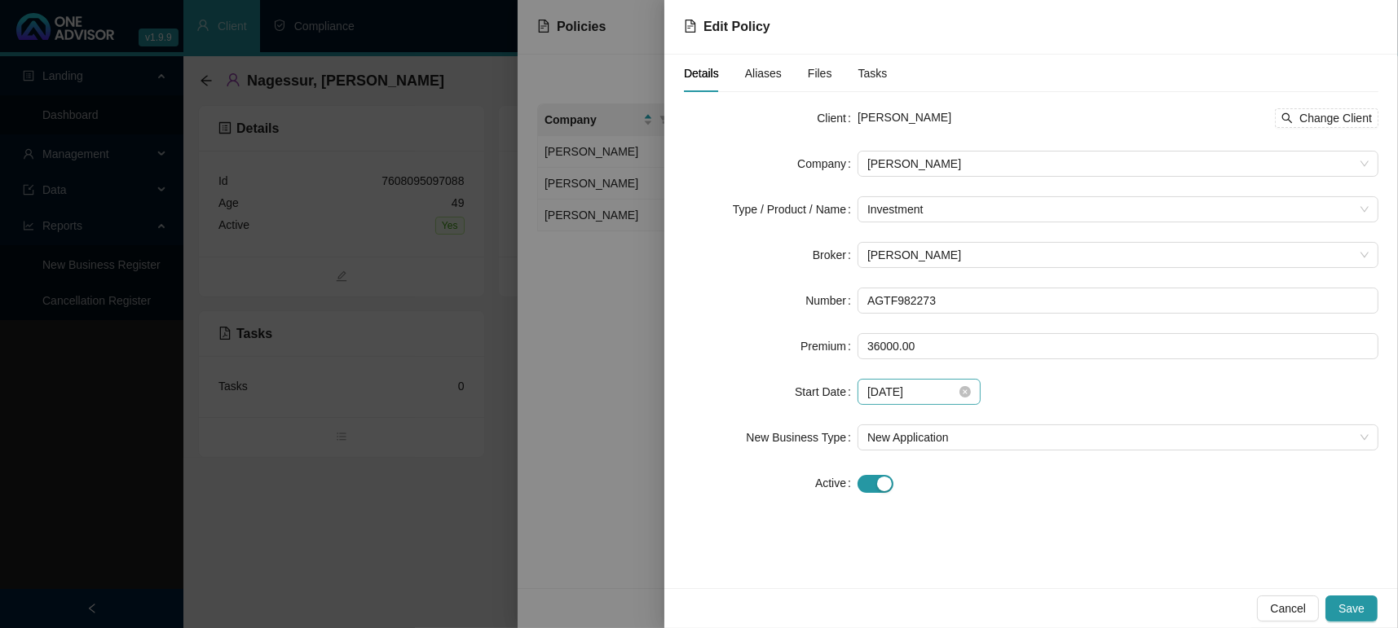
click at [974, 382] on div "[DATE]" at bounding box center [918, 392] width 123 height 26
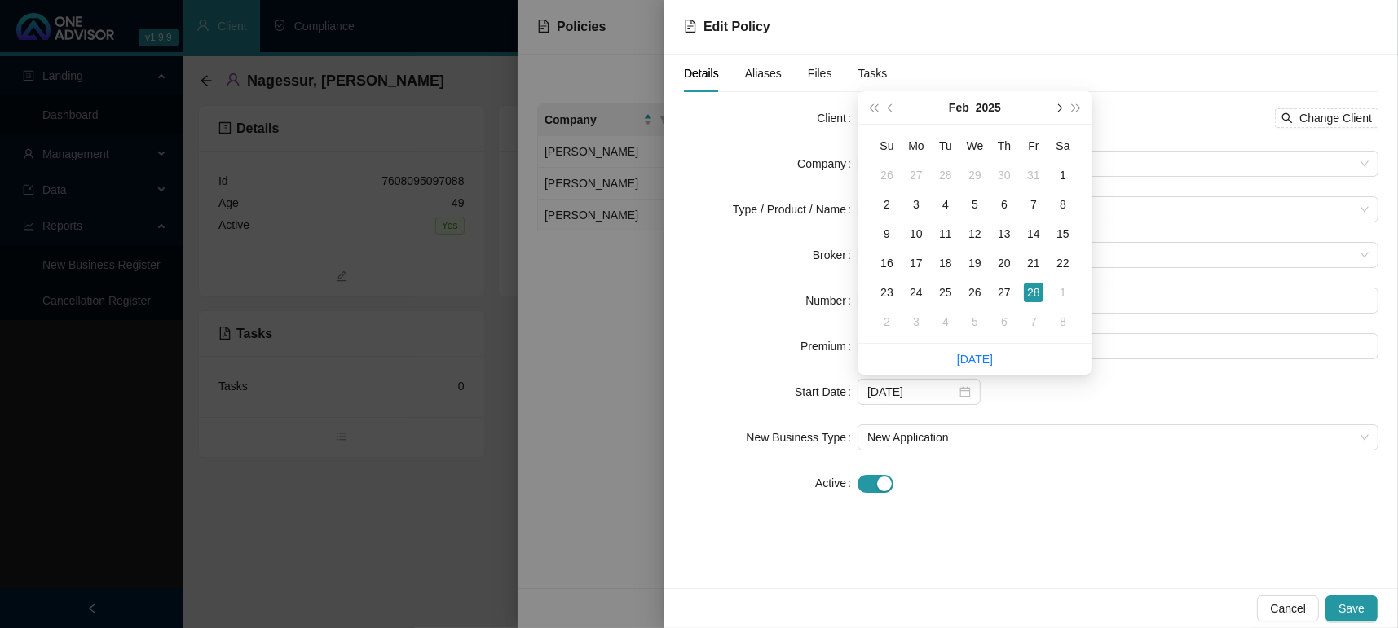
click at [1054, 111] on button "next-year" at bounding box center [1058, 107] width 18 height 33
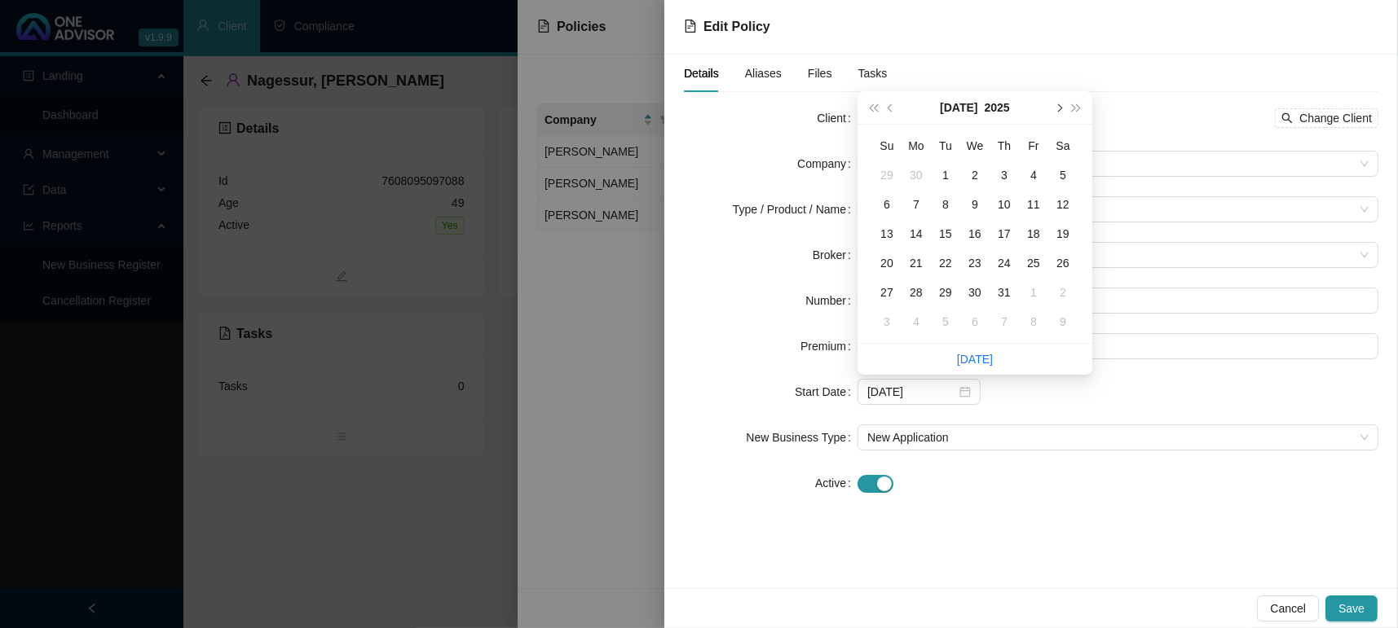
click at [1054, 111] on button "next-year" at bounding box center [1058, 107] width 18 height 33
type input "[DATE]"
click at [1010, 266] on div "25" at bounding box center [1004, 263] width 20 height 20
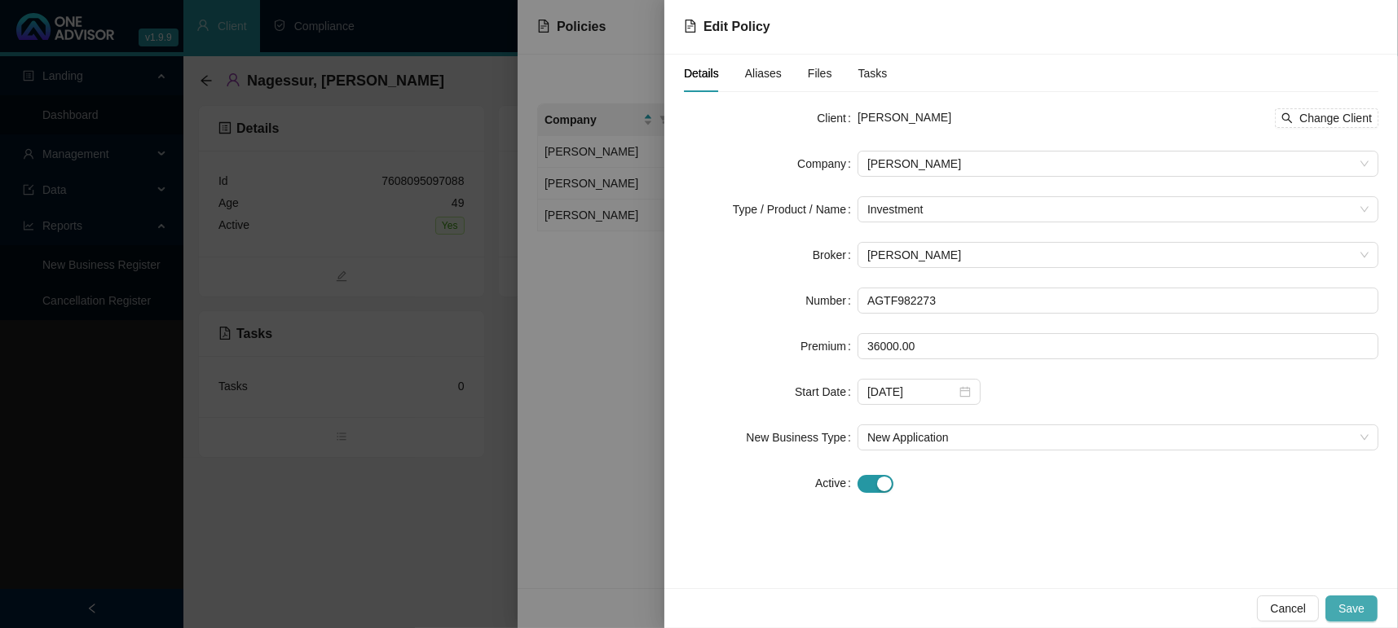
click at [1358, 612] on span "Save" at bounding box center [1351, 609] width 26 height 18
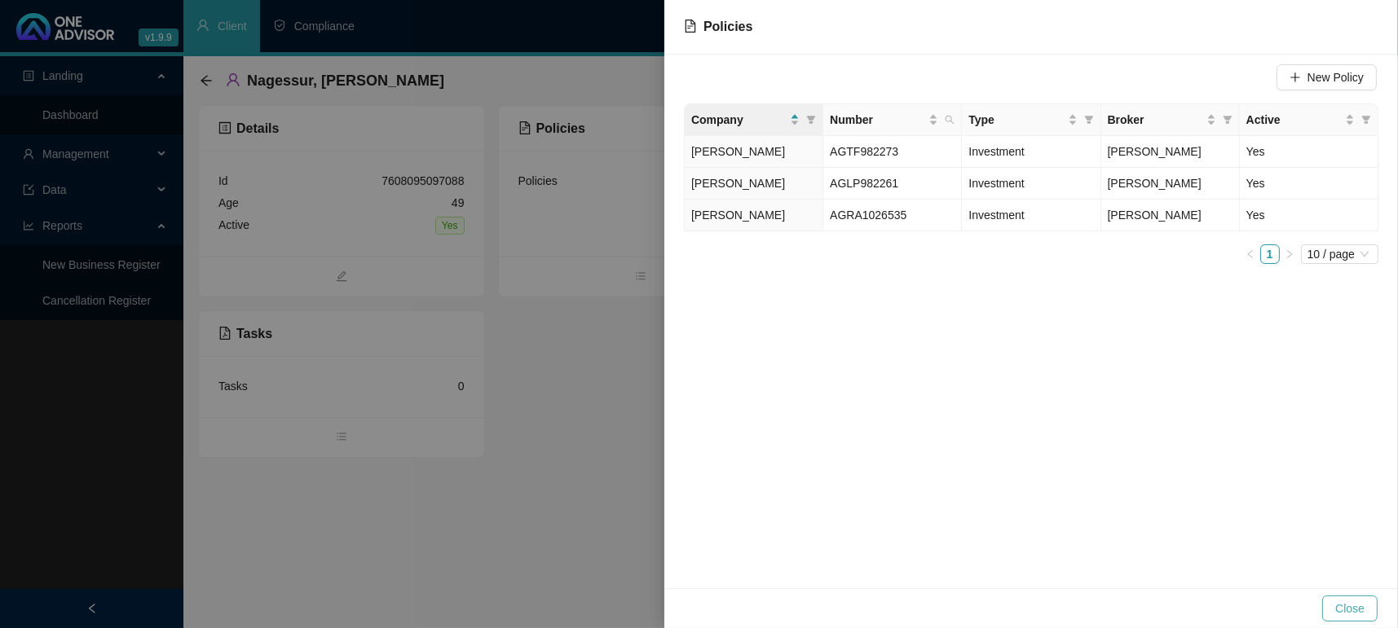
click at [1363, 608] on span "Close" at bounding box center [1349, 609] width 29 height 18
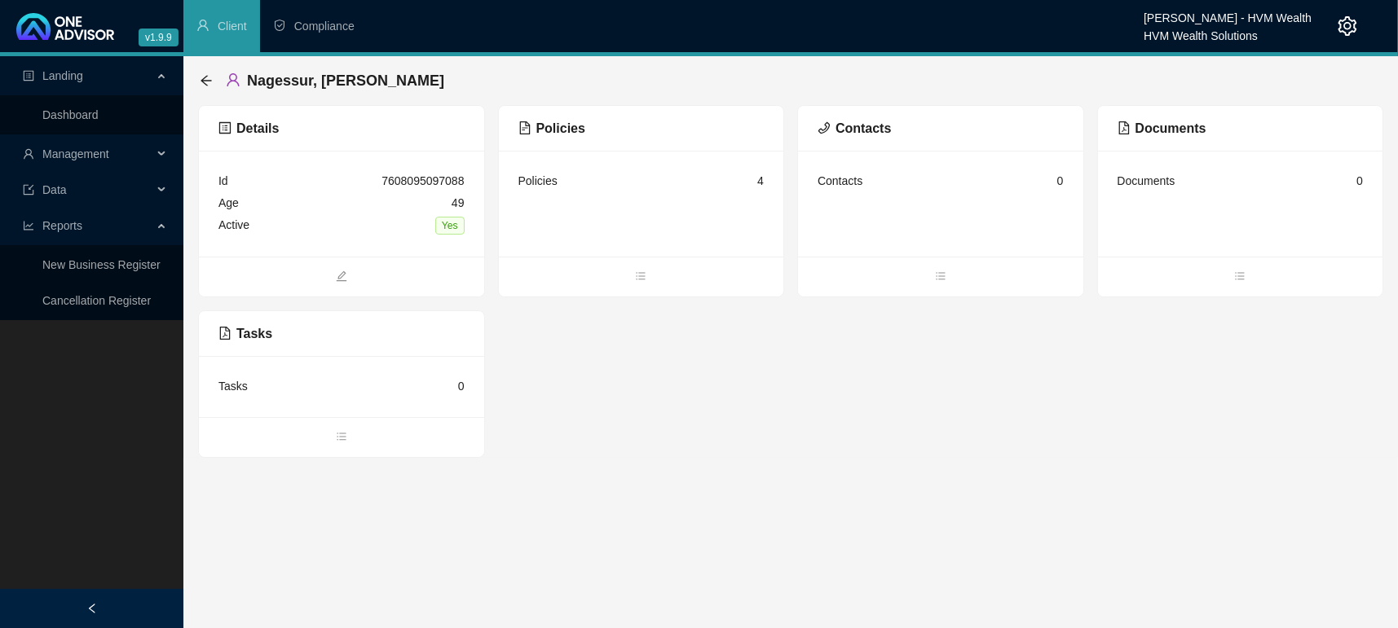
click at [889, 567] on main "Landing Dashboard Management Data Reports New Business Register Cancellation Re…" at bounding box center [699, 342] width 1398 height 572
click at [40, 90] on span "Landing" at bounding box center [88, 75] width 130 height 33
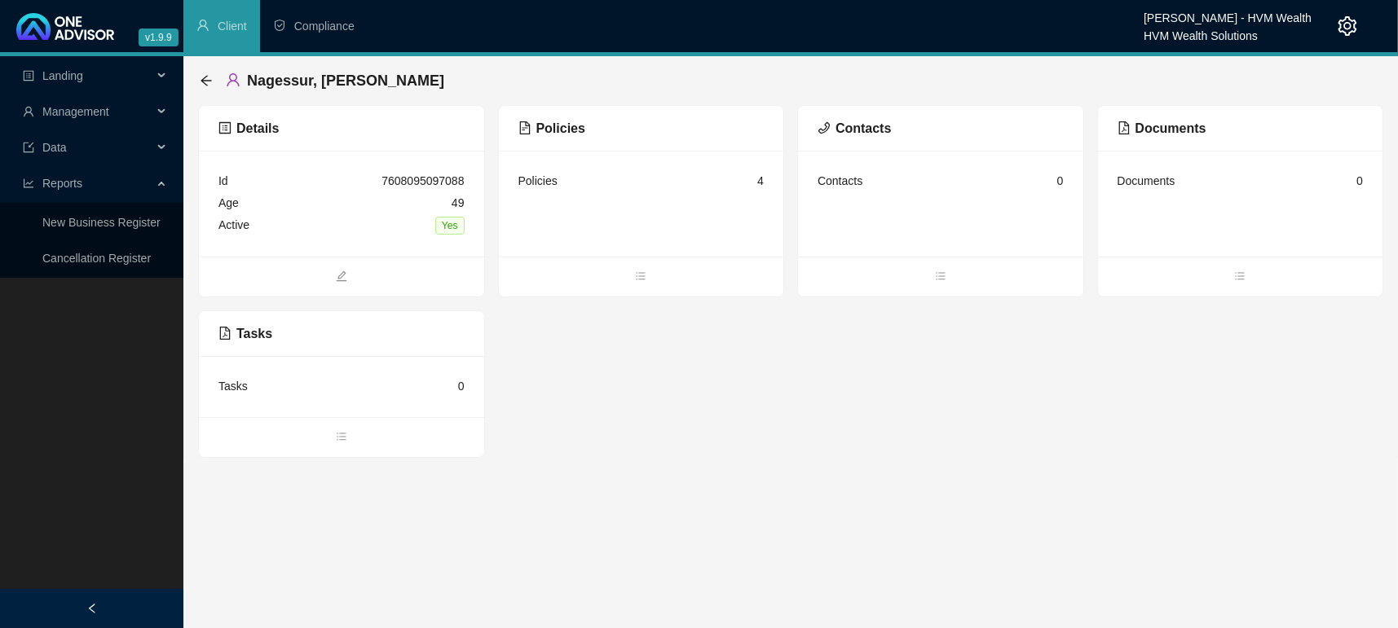
click at [49, 116] on span "Management" at bounding box center [75, 111] width 67 height 13
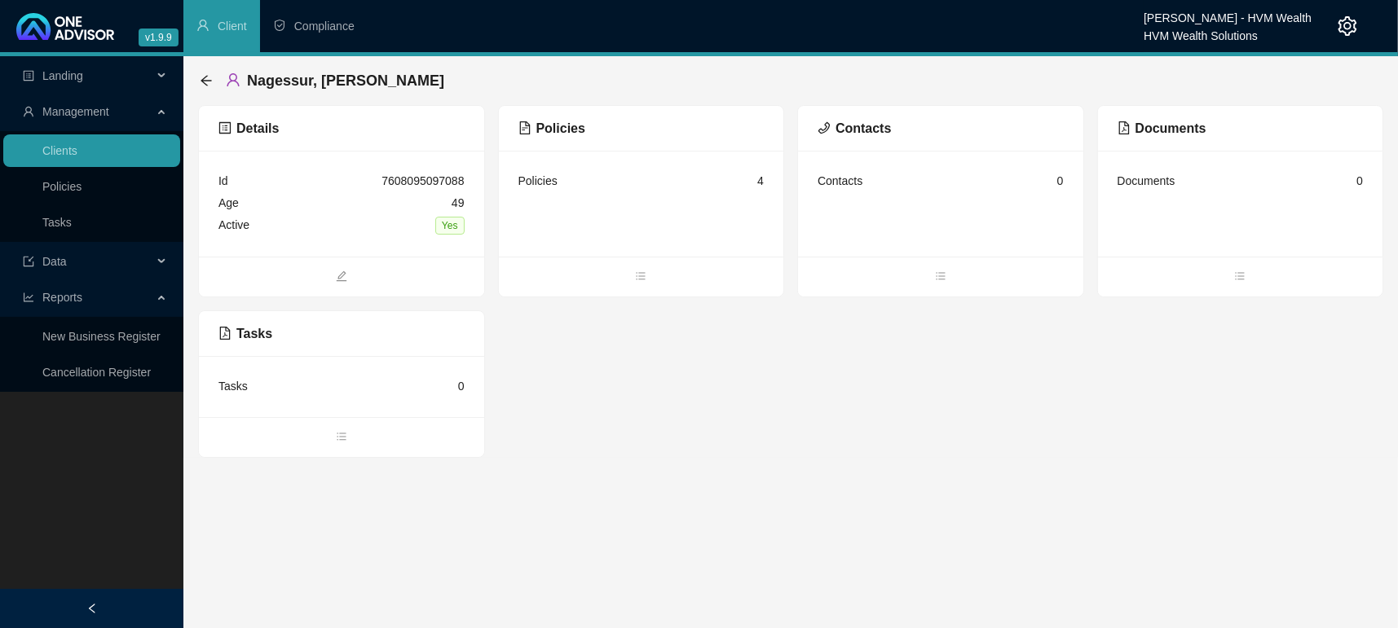
click at [71, 107] on span "Management" at bounding box center [75, 111] width 67 height 13
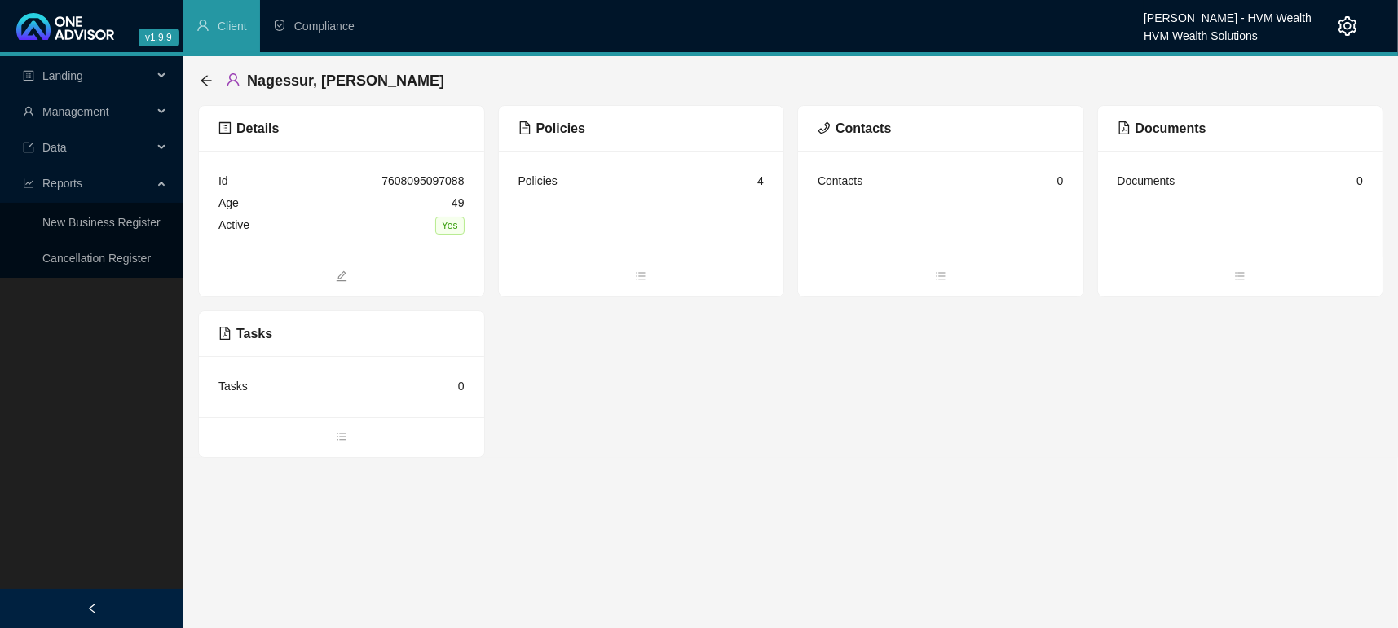
click at [77, 82] on span "Landing" at bounding box center [62, 75] width 41 height 13
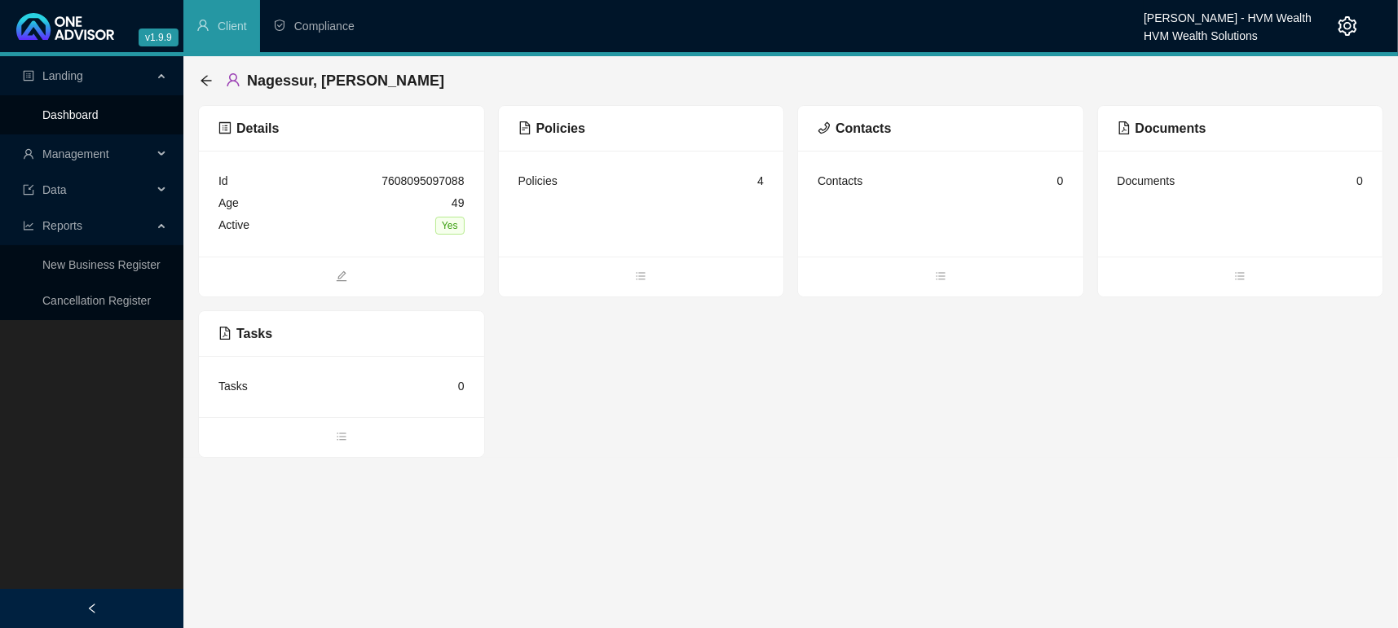
click at [66, 112] on link "Dashboard" at bounding box center [70, 114] width 56 height 13
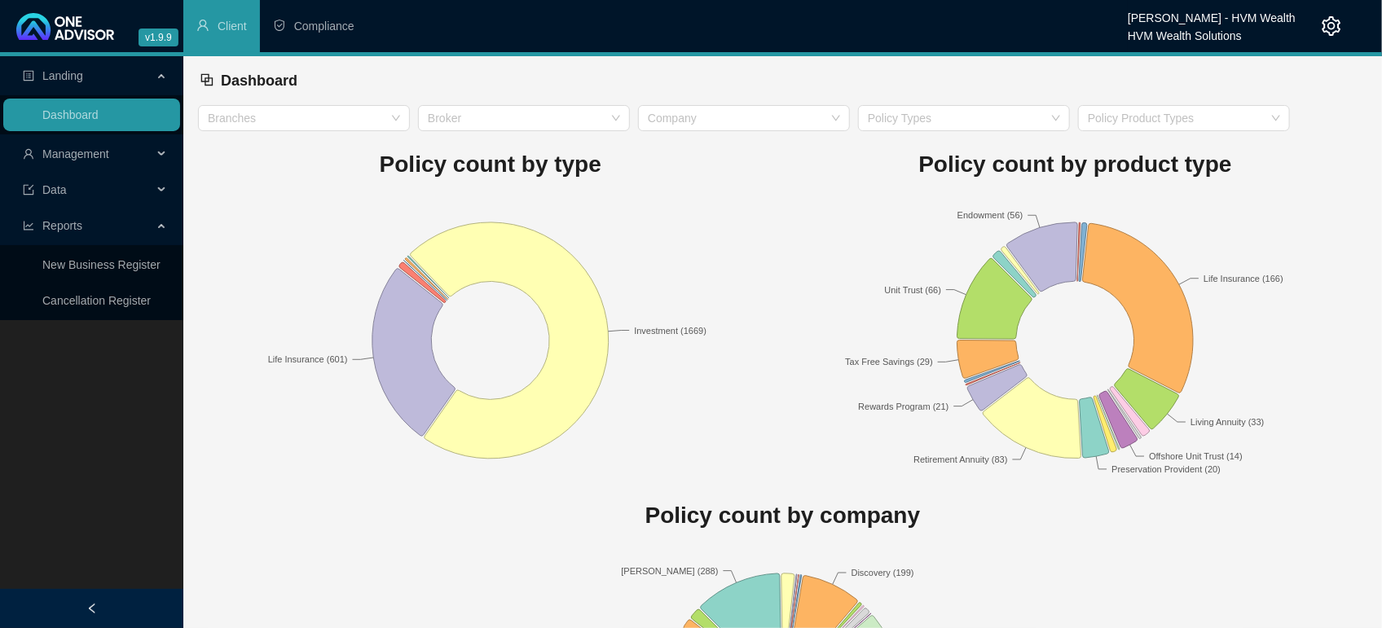
click at [74, 161] on span "Management" at bounding box center [88, 154] width 130 height 33
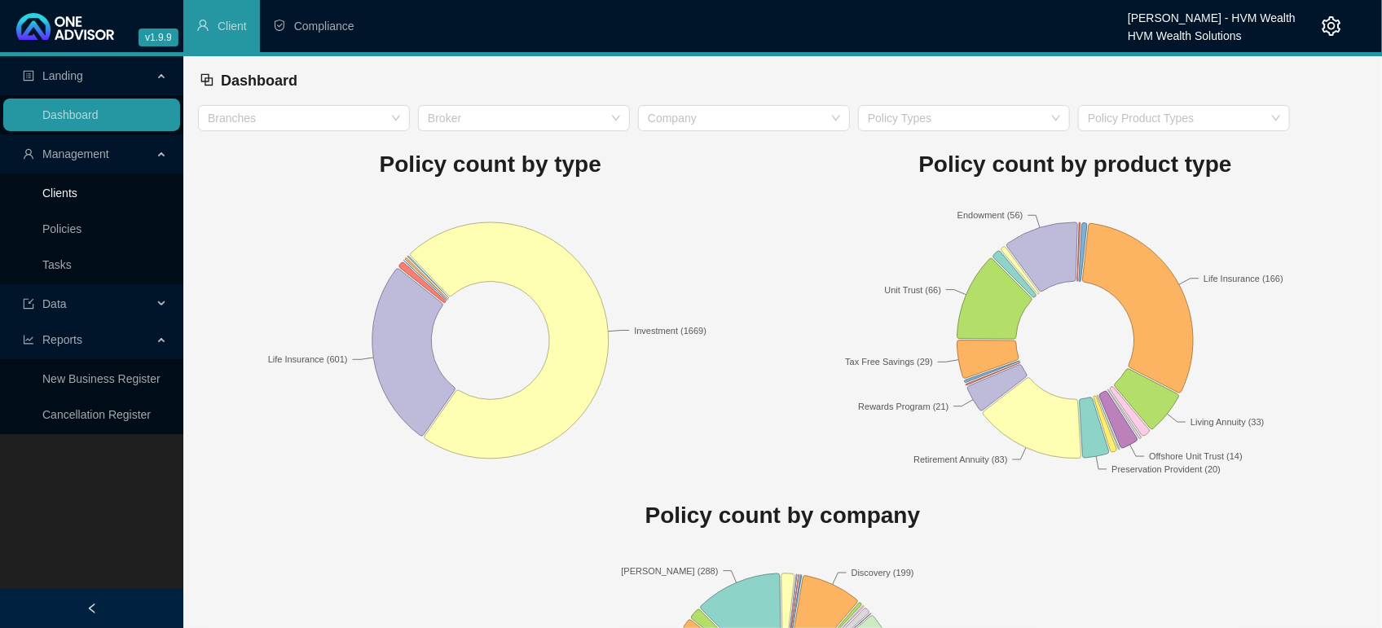
click at [74, 200] on link "Clients" at bounding box center [59, 193] width 35 height 13
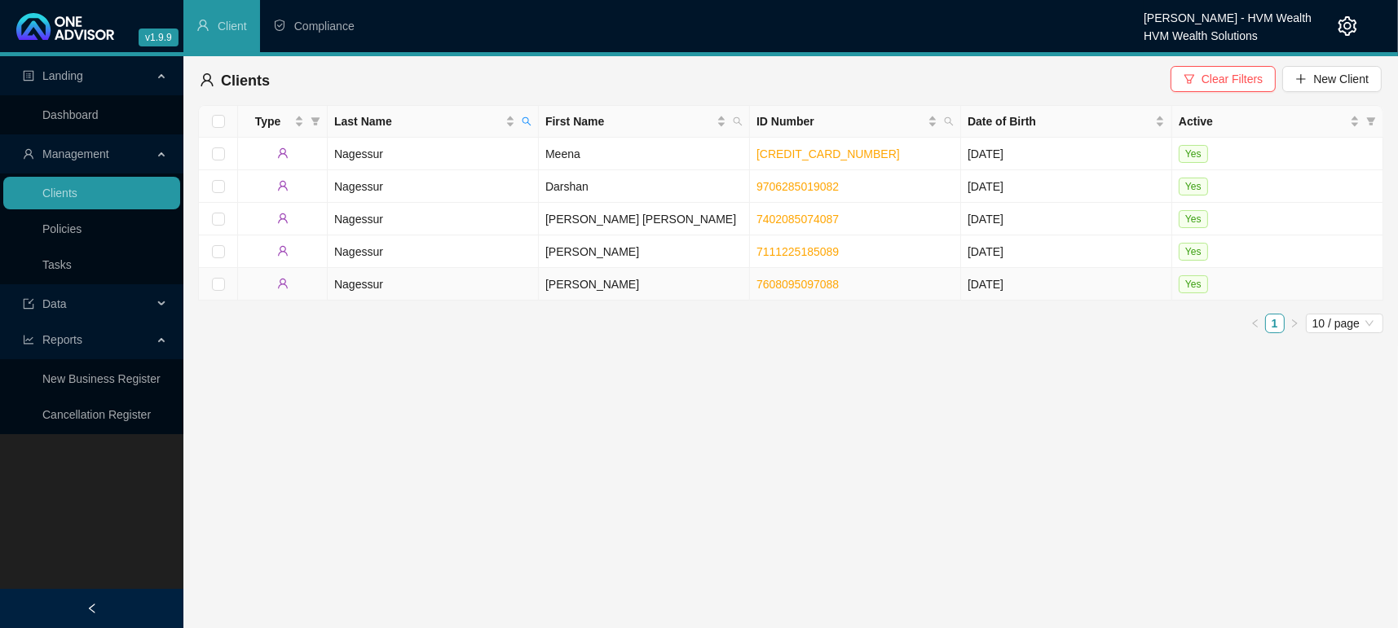
click at [486, 380] on main "Landing Dashboard Management Clients Policies Tasks Data Reports New Business R…" at bounding box center [699, 342] width 1398 height 572
click at [68, 111] on link "Dashboard" at bounding box center [70, 114] width 56 height 13
